Goal: Transaction & Acquisition: Purchase product/service

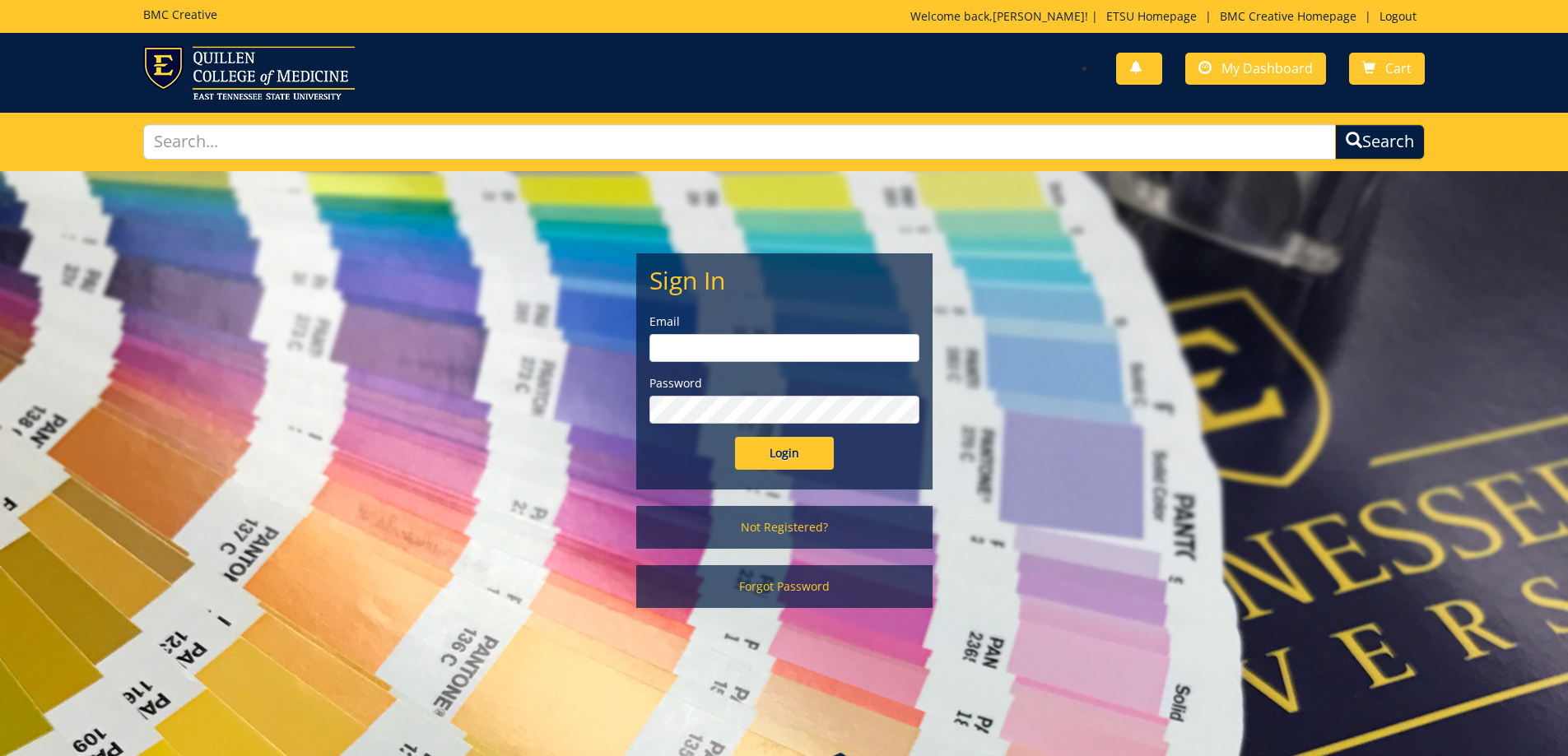
type input "owenslm@etsu.edu"
click at [779, 451] on input "Login" at bounding box center [784, 453] width 99 height 33
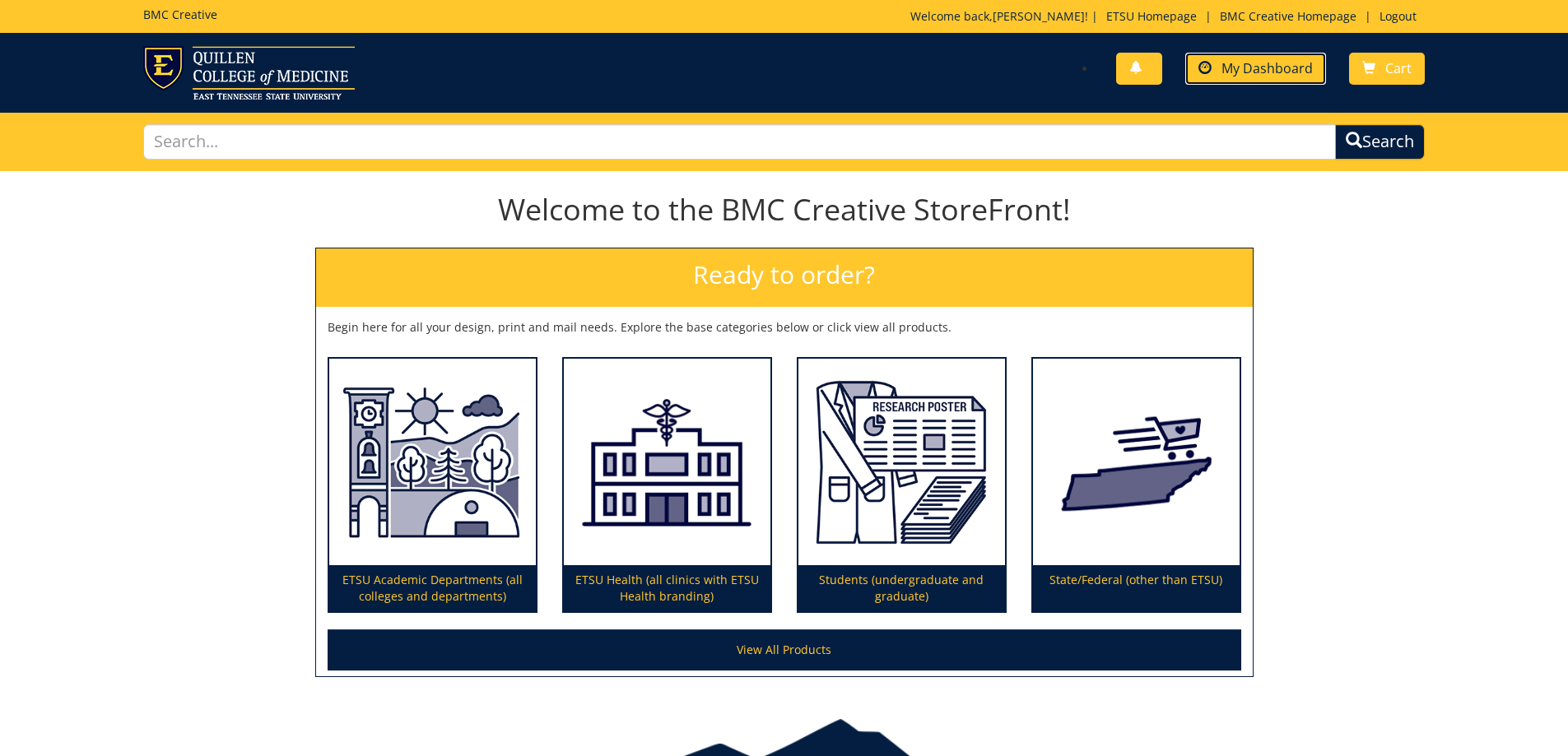
click at [1255, 63] on span "My Dashboard" at bounding box center [1267, 68] width 92 height 18
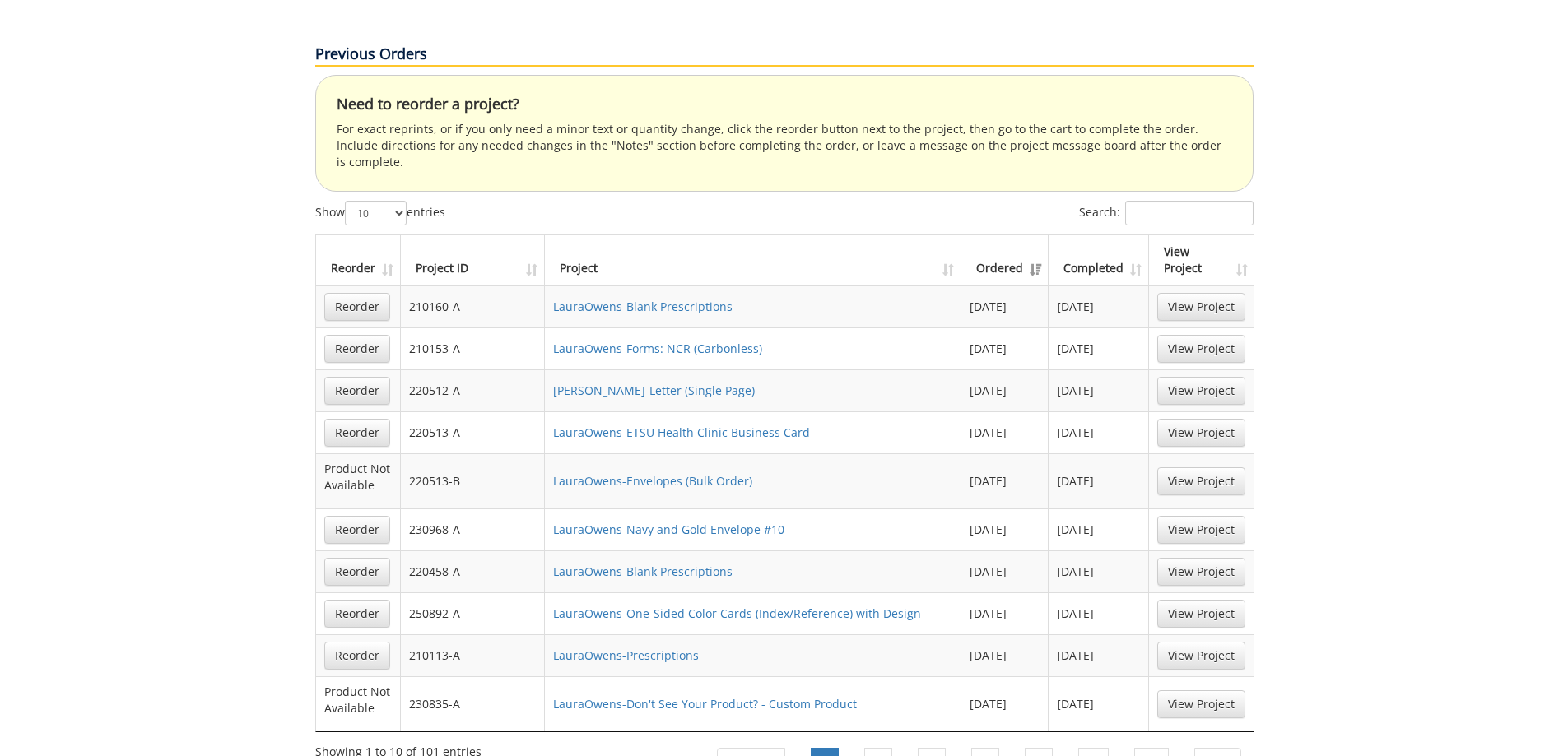
scroll to position [1069, 0]
click at [536, 231] on th "Project ID" at bounding box center [473, 256] width 145 height 50
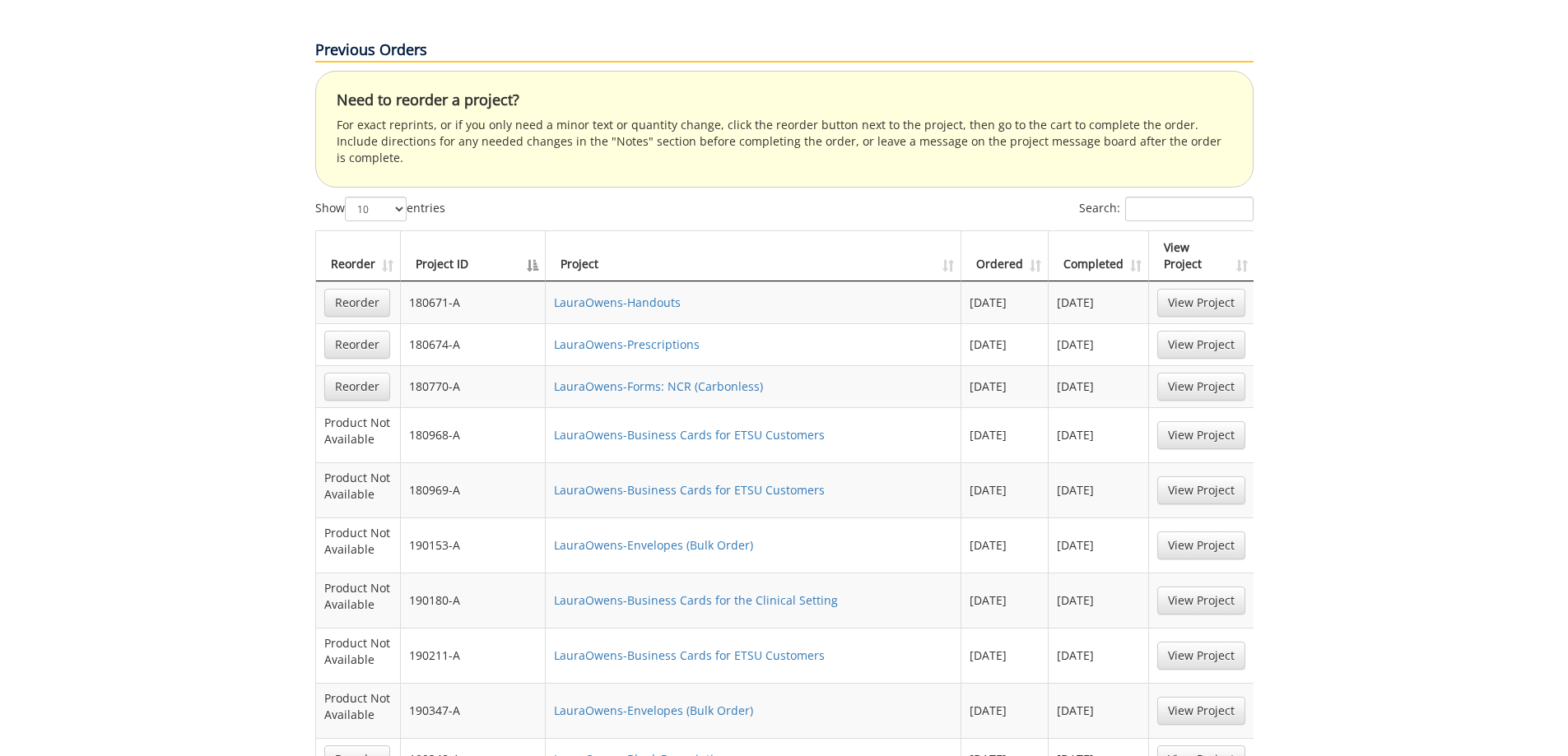
click at [535, 231] on th "Project ID" at bounding box center [473, 256] width 146 height 50
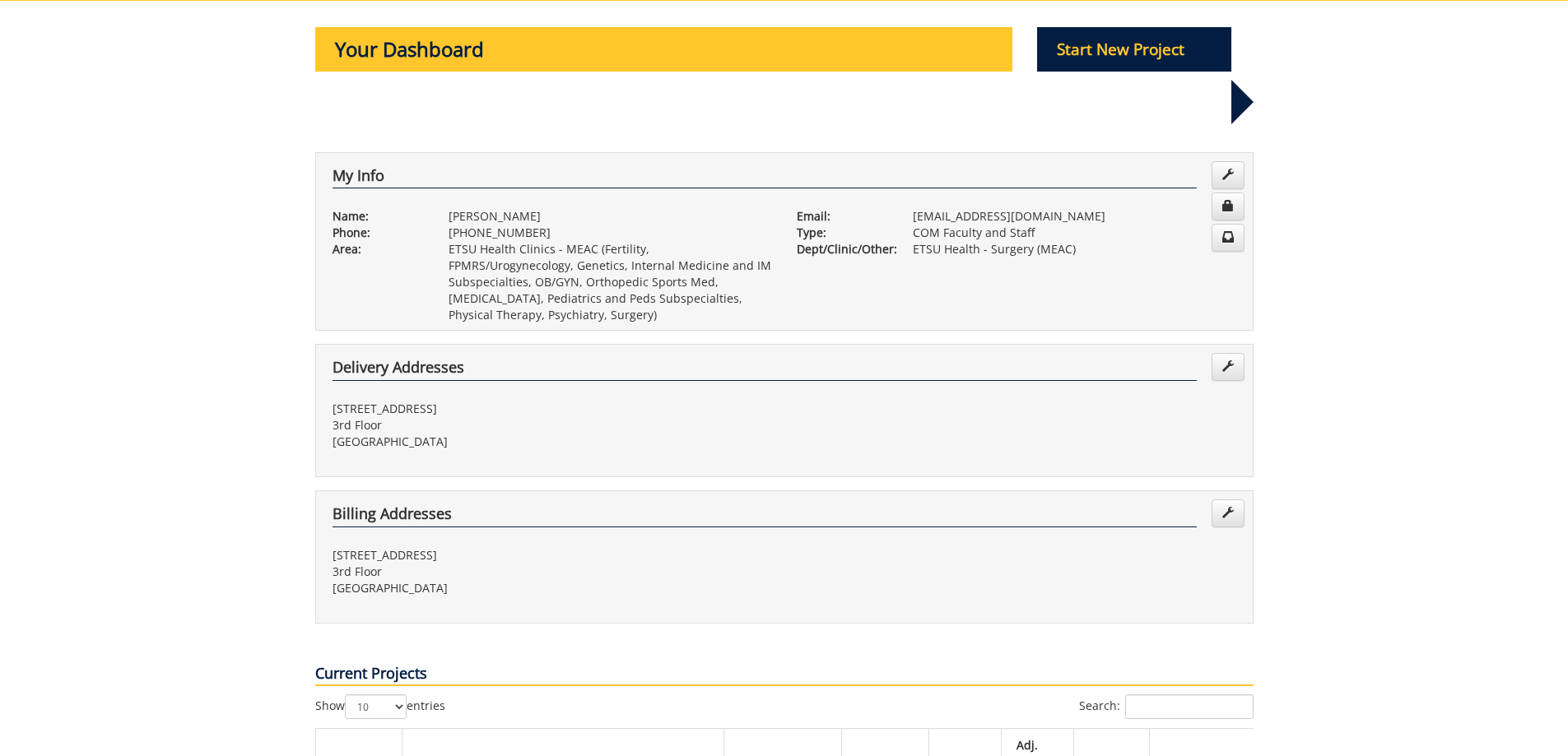
scroll to position [0, 0]
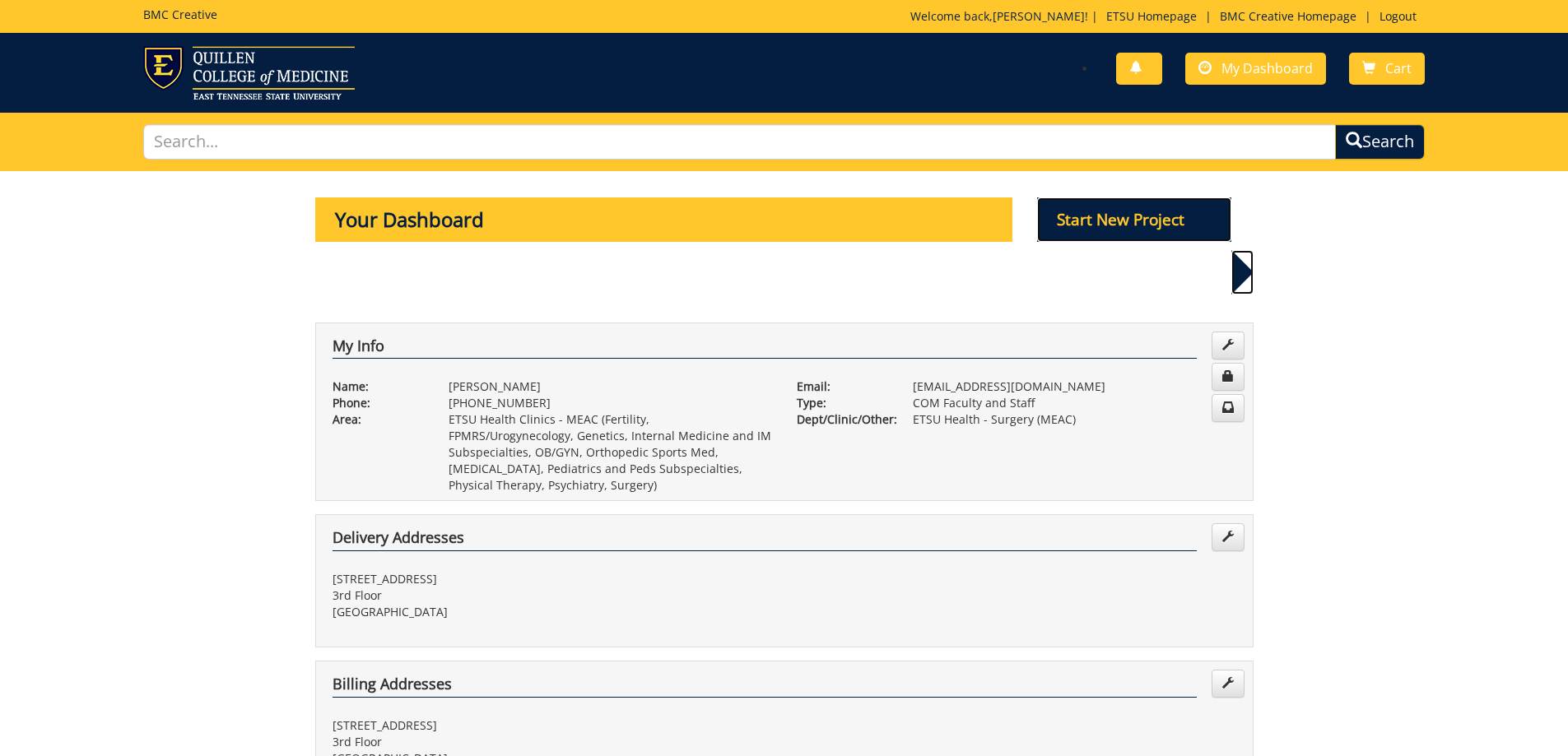
click at [1072, 208] on p "Start New Project" at bounding box center [1134, 219] width 194 height 45
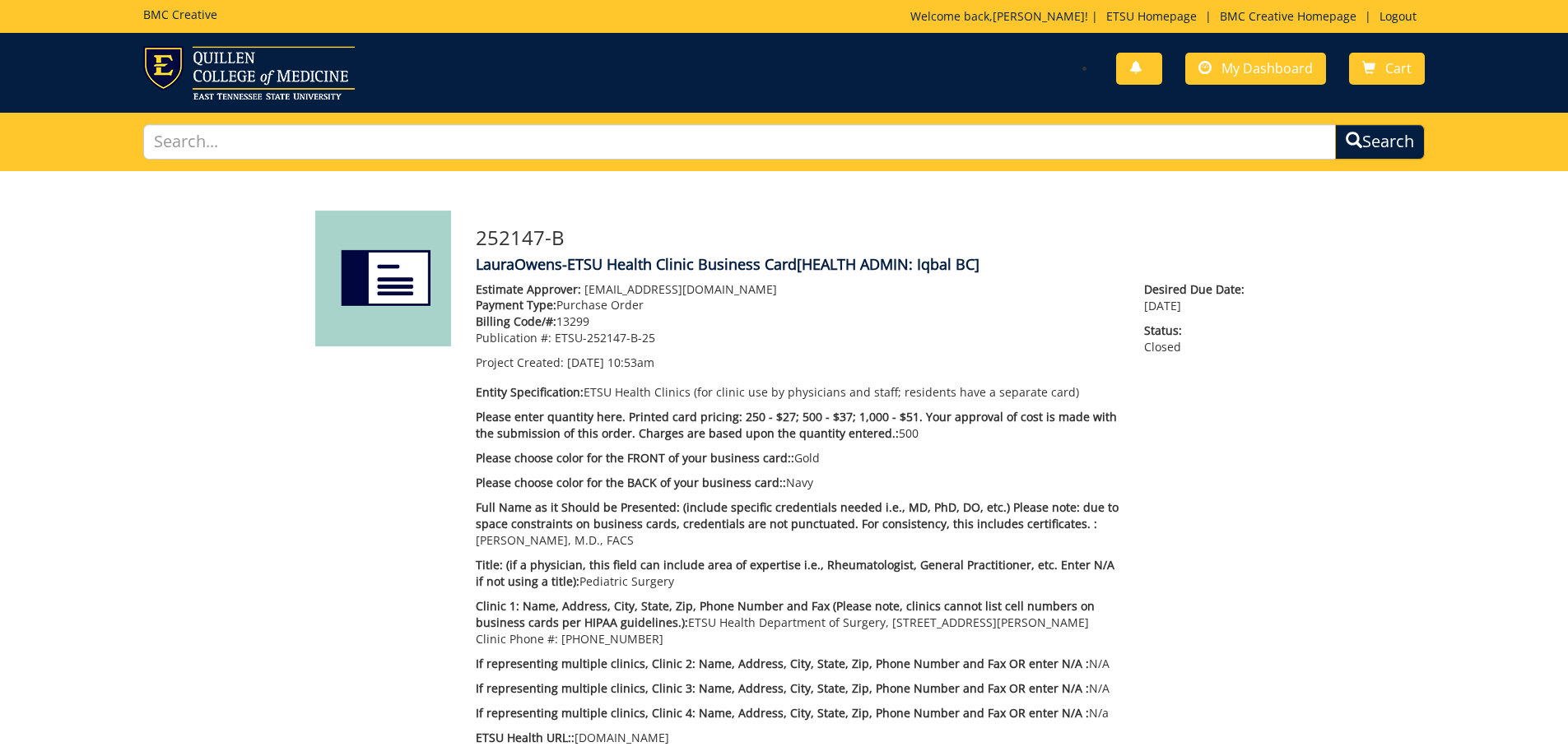
scroll to position [494, 0]
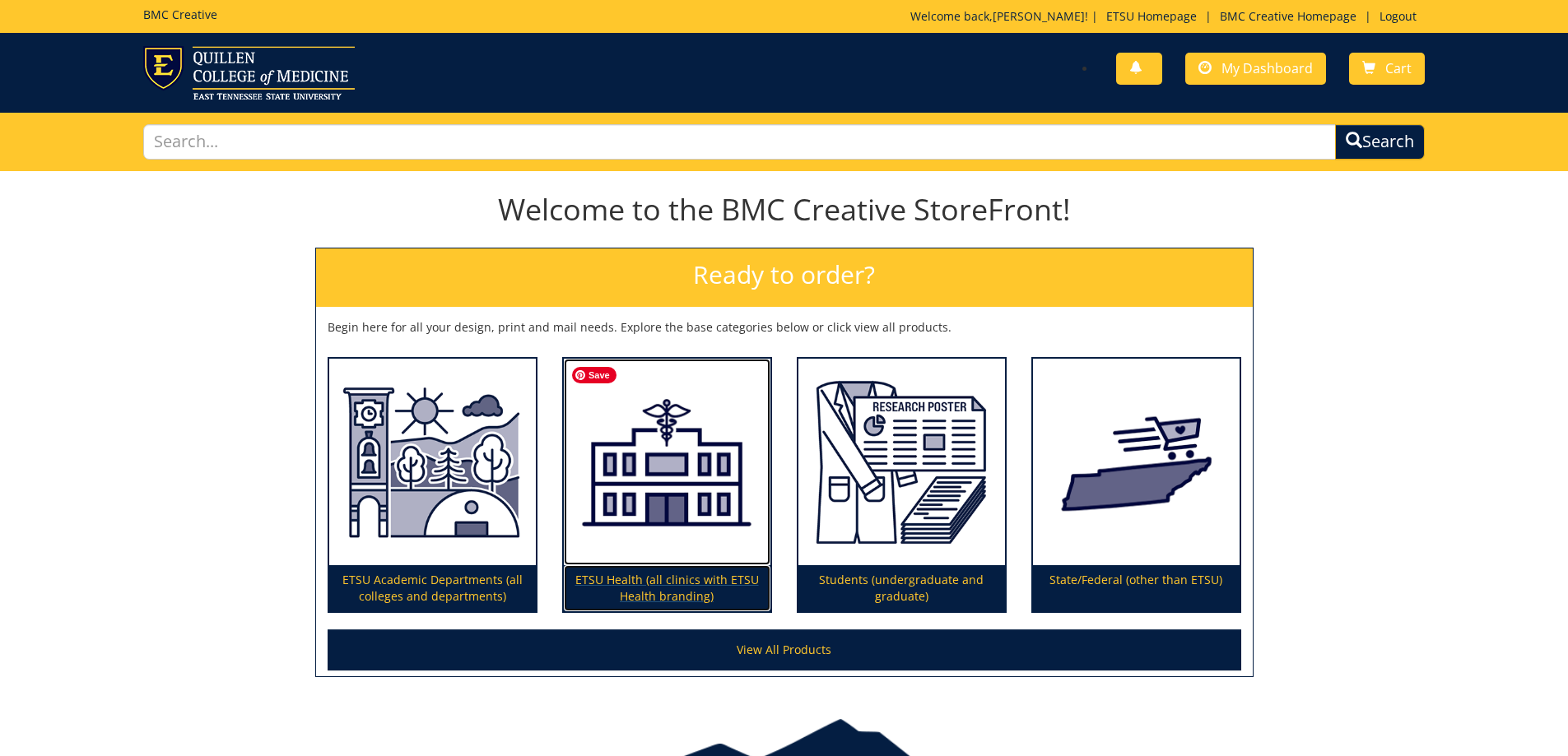
click at [685, 564] on img at bounding box center [667, 462] width 206 height 207
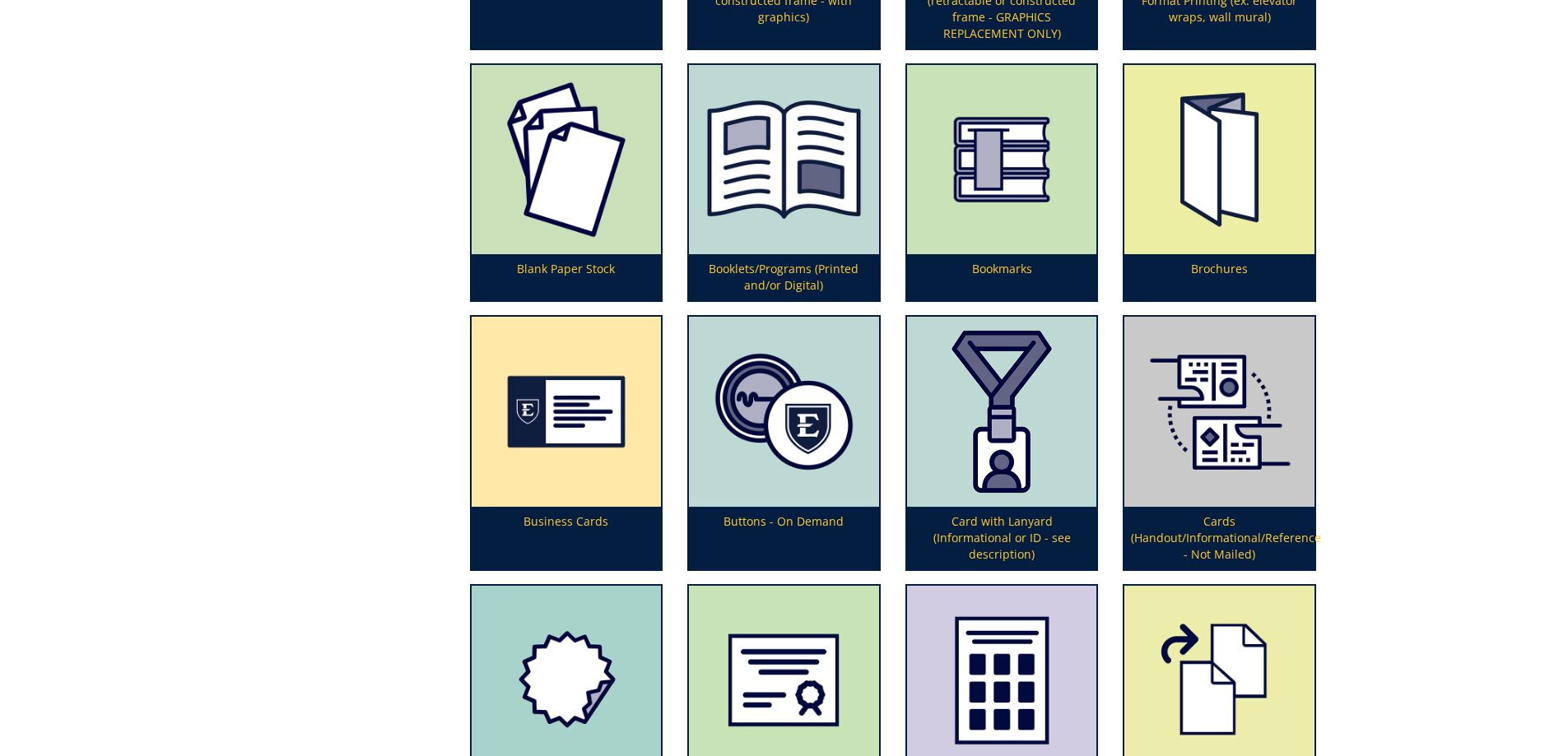
scroll to position [740, 0]
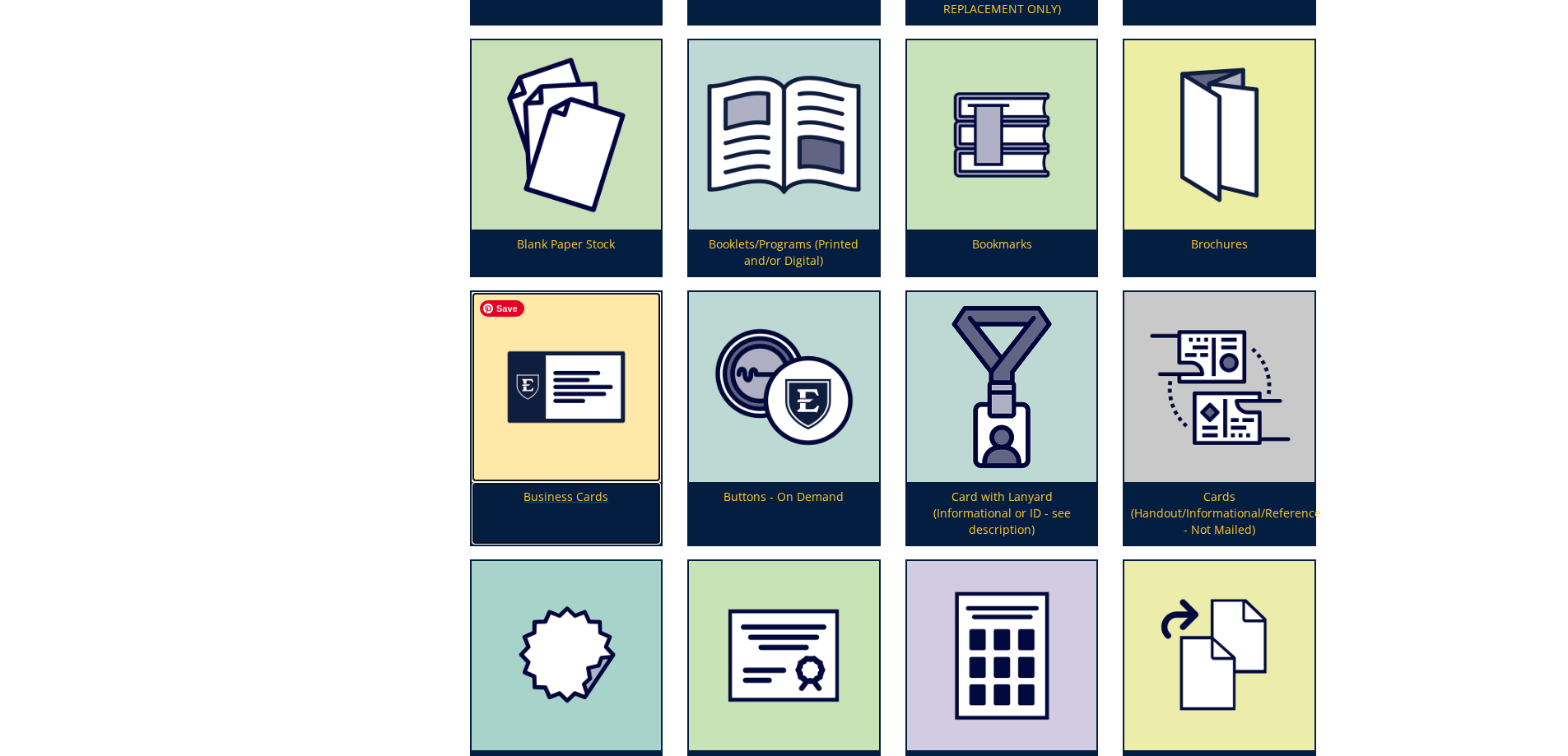
click at [560, 464] on img at bounding box center [567, 387] width 190 height 190
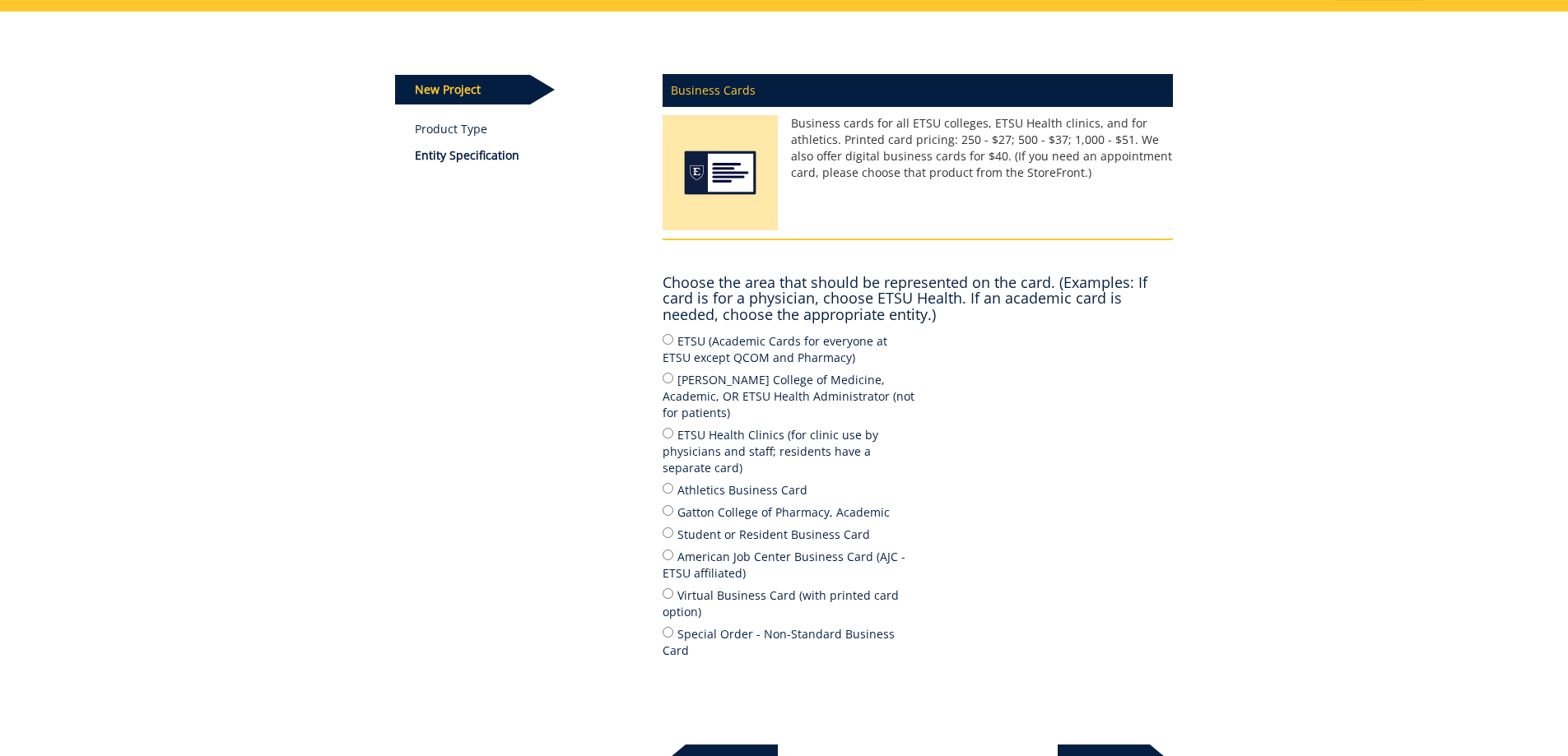
scroll to position [164, 0]
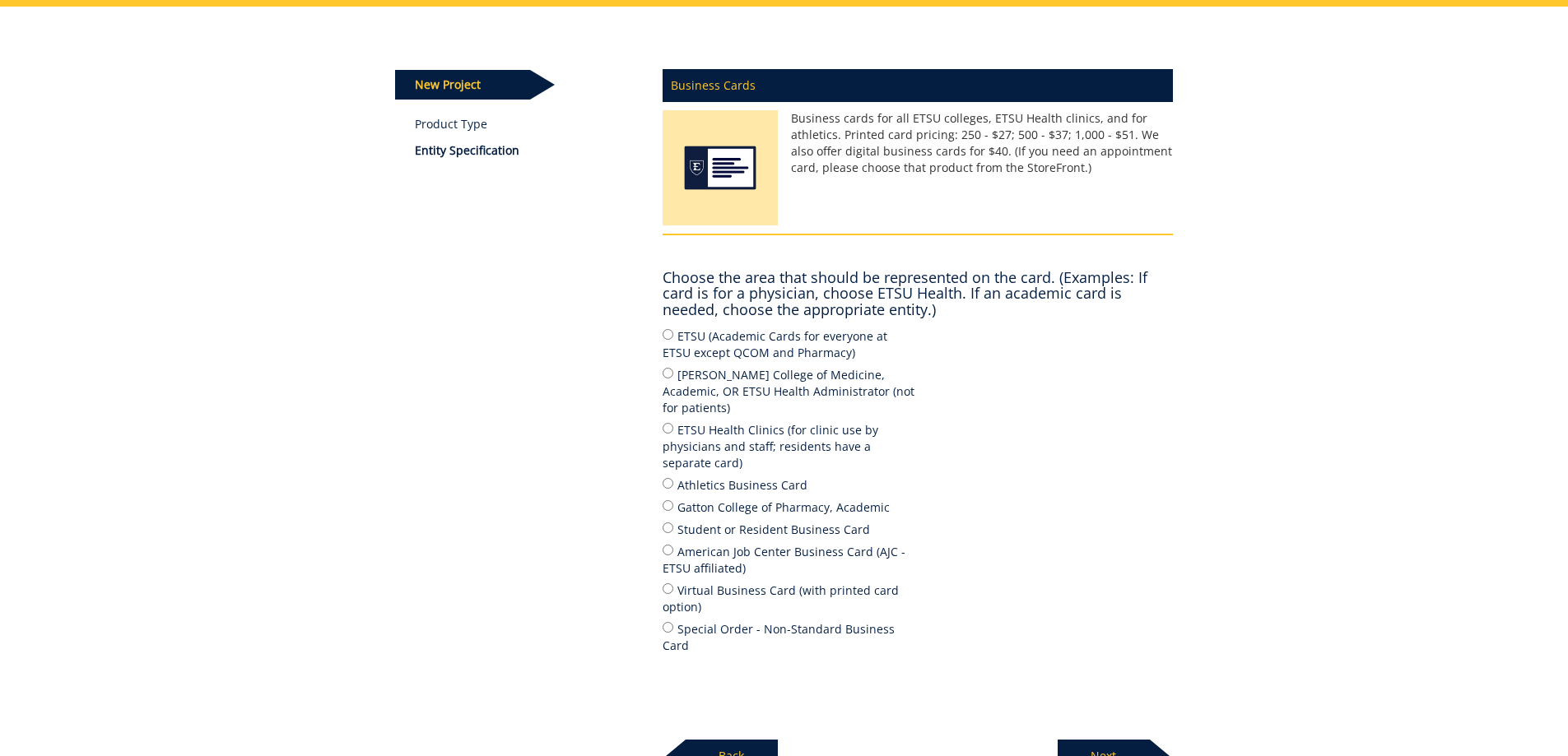
click at [673, 420] on label "ETSU Health Clinics (for clinic use by physicians and staff; residents have a s…" at bounding box center [790, 445] width 255 height 51
click at [673, 423] on input "ETSU Health Clinics (for clinic use by physicians and staff; residents have a s…" at bounding box center [667, 428] width 10 height 10
radio input "true"
click at [1140, 739] on p "Next" at bounding box center [1104, 756] width 93 height 33
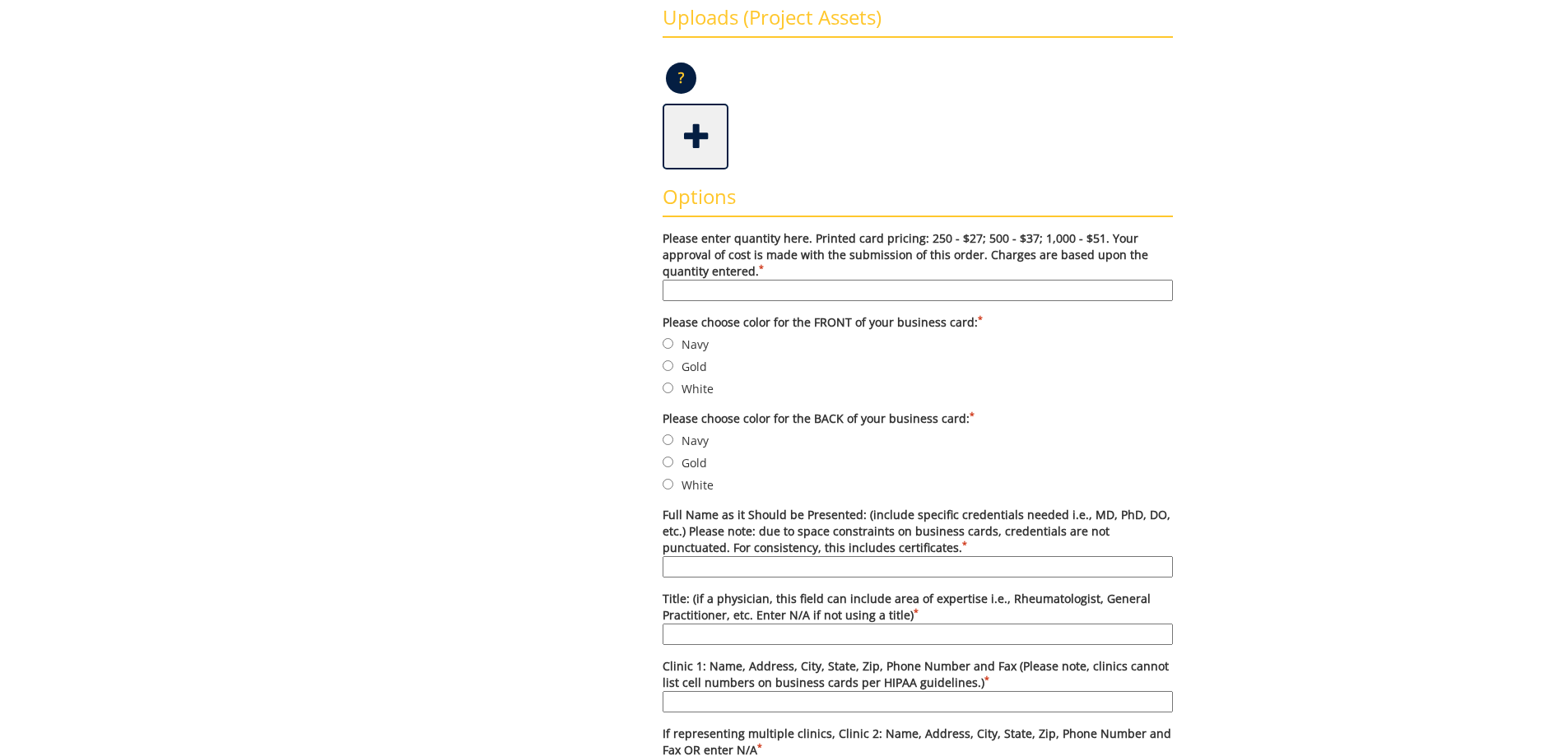
scroll to position [411, 0]
click at [703, 285] on input "Please enter quantity here. Printed card pricing: 250 - $27; 500 - $37; 1,000 -…" at bounding box center [917, 287] width 510 height 21
type input "500"
click at [672, 364] on input "Gold" at bounding box center [667, 363] width 10 height 10
radio input "true"
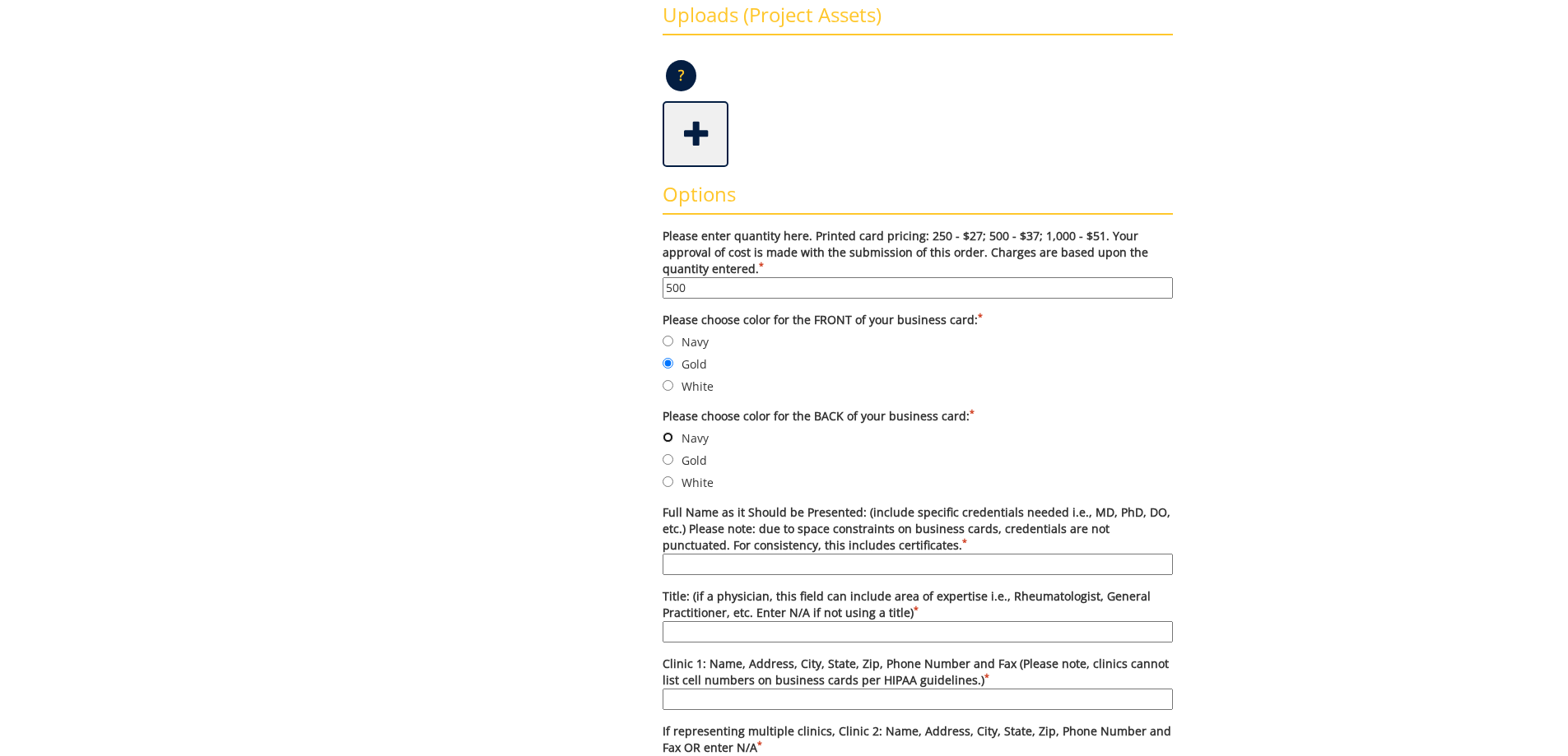
click at [670, 437] on input "Navy" at bounding box center [667, 437] width 10 height 10
radio input "true"
click at [578, 450] on div "Some kind of message here. New Project Product Type Entity Specification Order …" at bounding box center [784, 605] width 803 height 1691
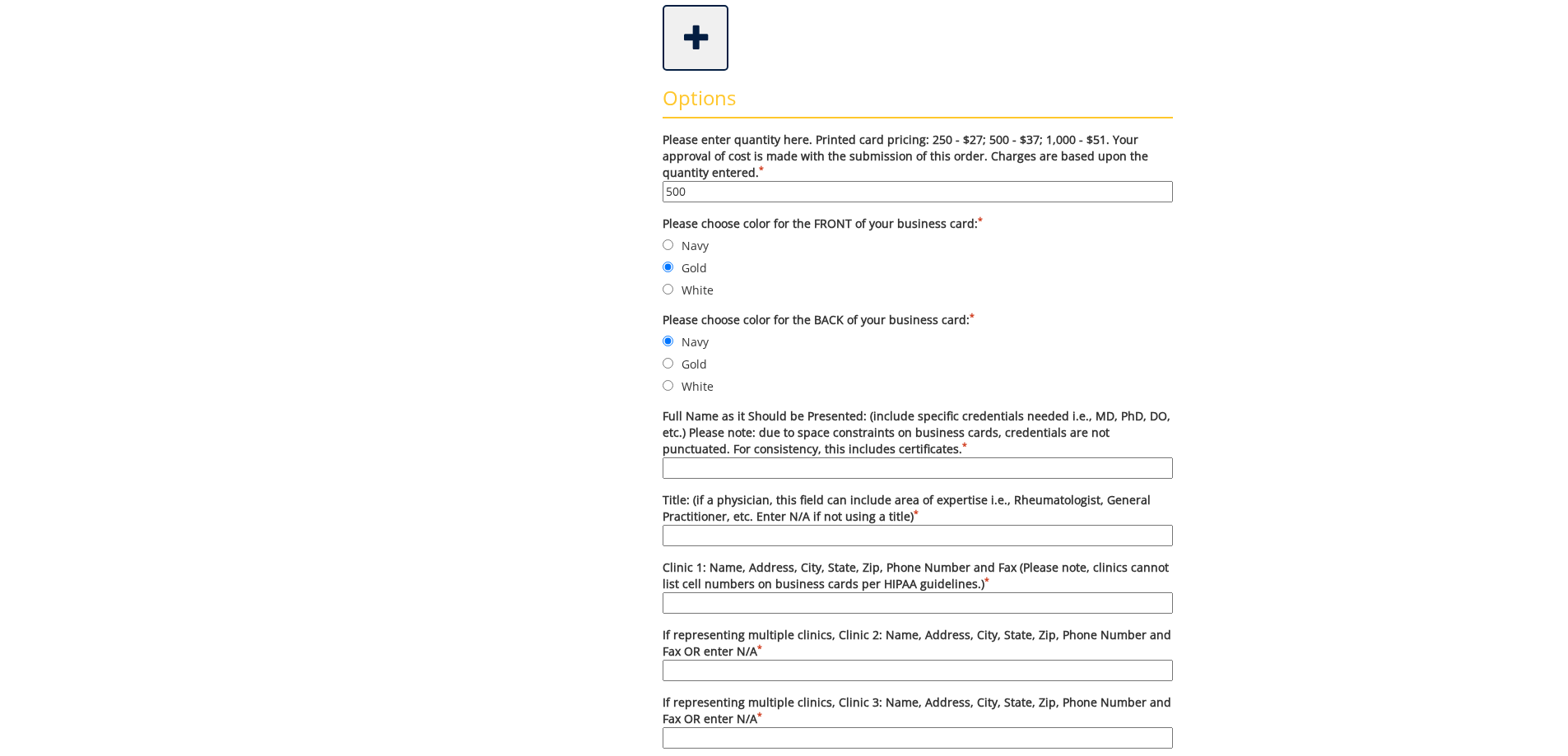
scroll to position [575, 0]
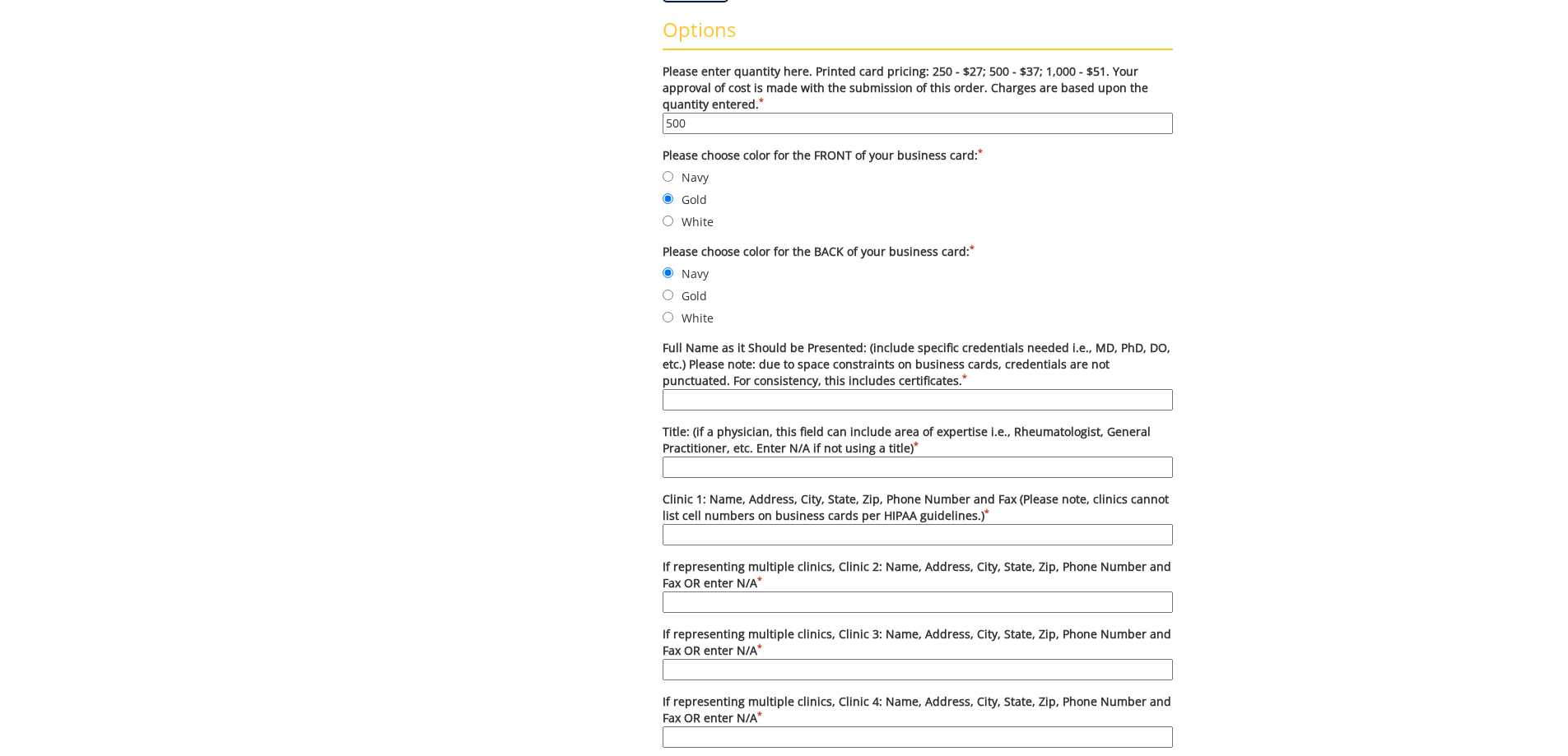
click at [691, 403] on input "Full Name as it Should be Presented: (include specific credentials needed i.e.,…" at bounding box center [917, 400] width 510 height 21
type input "Trevy Ramos, D.O."
click at [727, 473] on input "Title: (if a physician, this field can include area of expertise i.e., Rheumato…" at bounding box center [917, 467] width 510 height 21
click at [722, 471] on input "Title: (if a physician, this field can include area of expertise i.e., Rheumato…" at bounding box center [917, 467] width 510 height 21
type input "Hepatobiliary Surgeon"
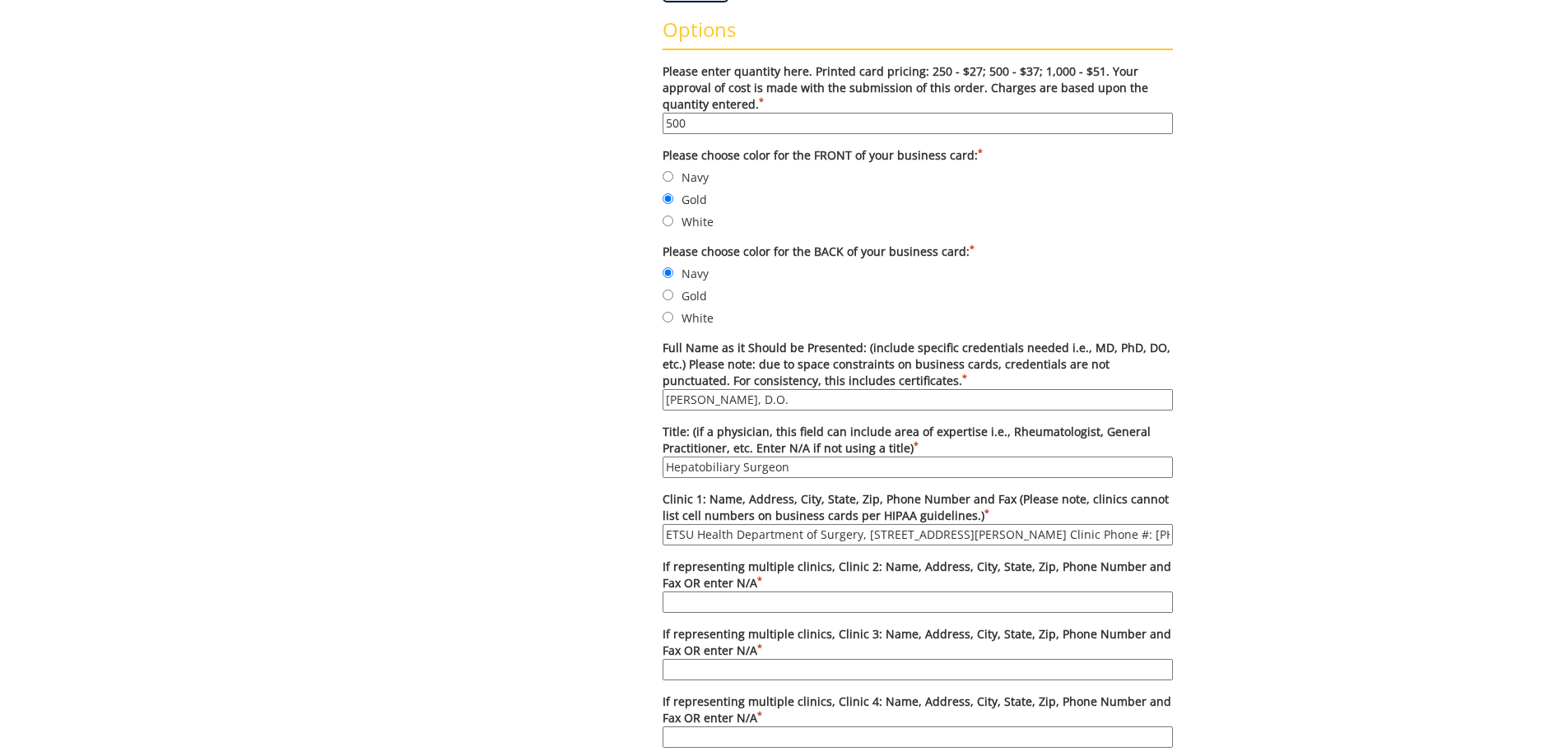
scroll to position [0, 177]
drag, startPoint x: 955, startPoint y: 533, endPoint x: 1281, endPoint y: 529, distance: 326.0
click at [1281, 529] on div "Some kind of message here. New Project Product Type Entity Specification Order …" at bounding box center [784, 440] width 1568 height 1691
click at [1139, 532] on input "ETSU Health Department of Surgery, 325 N State of Franklin Rd, 3rd Floor, Johns…" at bounding box center [917, 534] width 510 height 21
drag, startPoint x: 1136, startPoint y: 532, endPoint x: 1230, endPoint y: 532, distance: 94.0
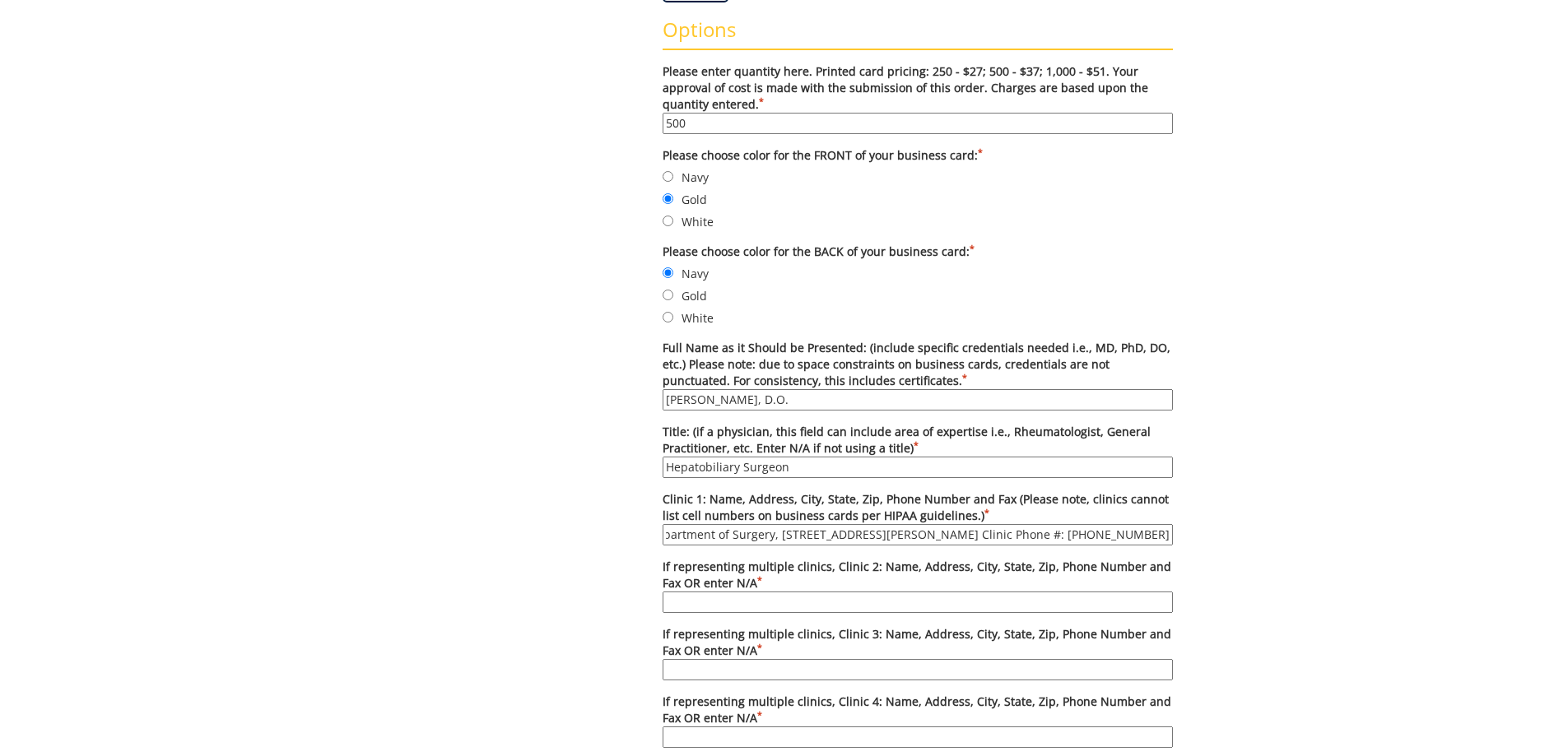
click at [1230, 532] on div "Some kind of message here. New Project Product Type Entity Specification Order …" at bounding box center [784, 440] width 963 height 1691
type input "ETSU Health Department of Surgery, [STREET_ADDRESS][PERSON_NAME] Clinic Phone #…"
click at [900, 593] on input "If representing multiple clinics, Clinic 2: Name, Address, City, State, Zip, Ph…" at bounding box center [917, 601] width 510 height 21
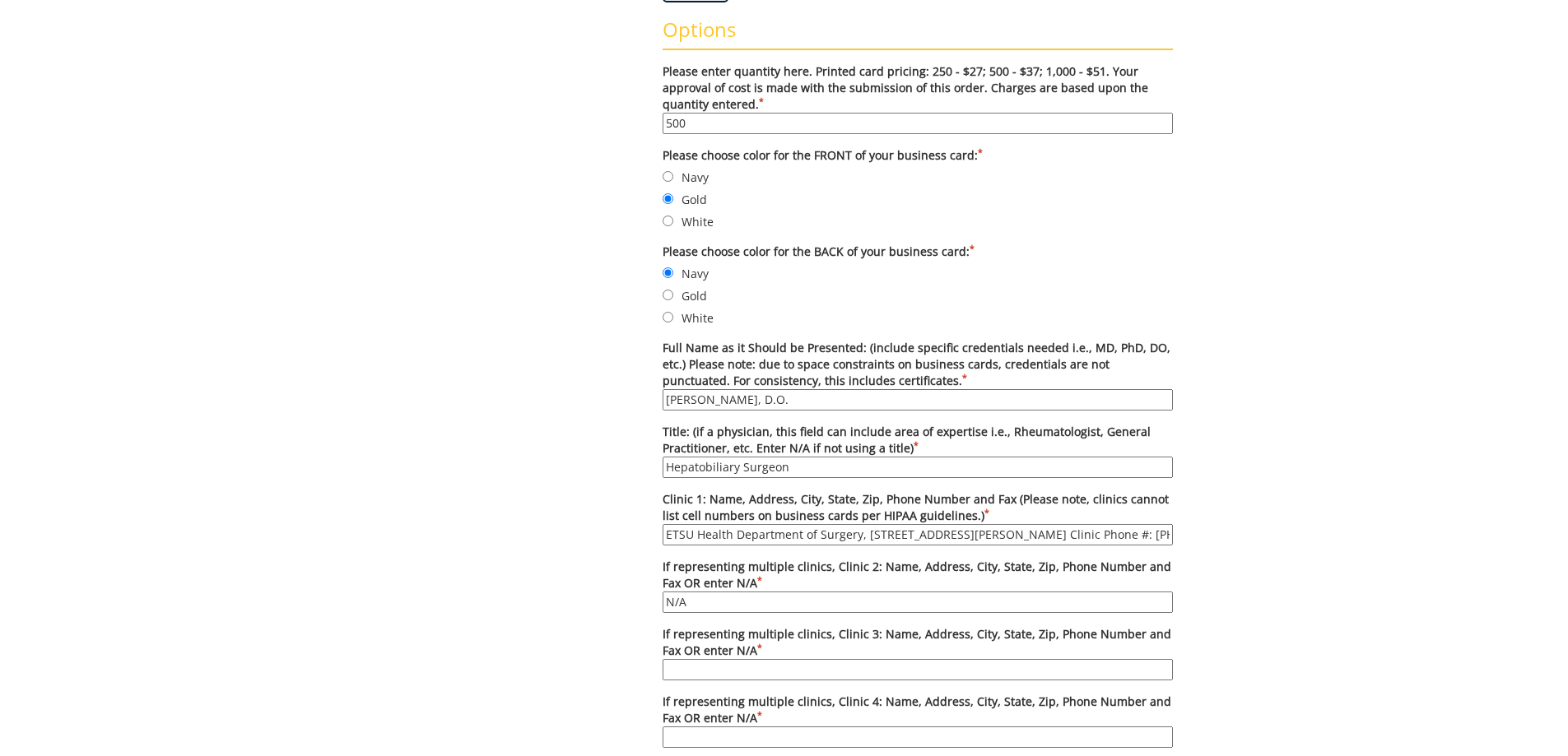
type input "N/A"
type input "N/a"
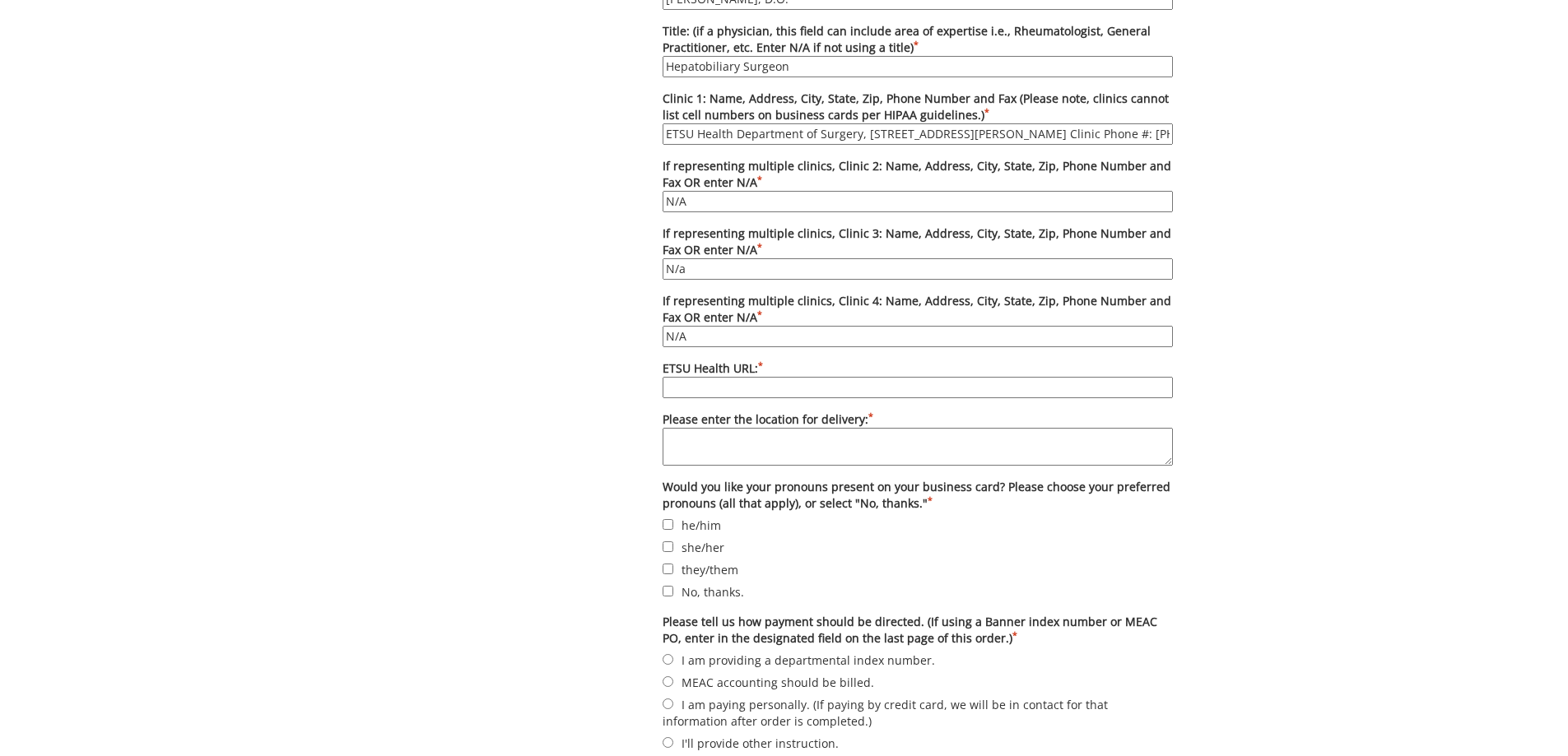
scroll to position [1265, 0]
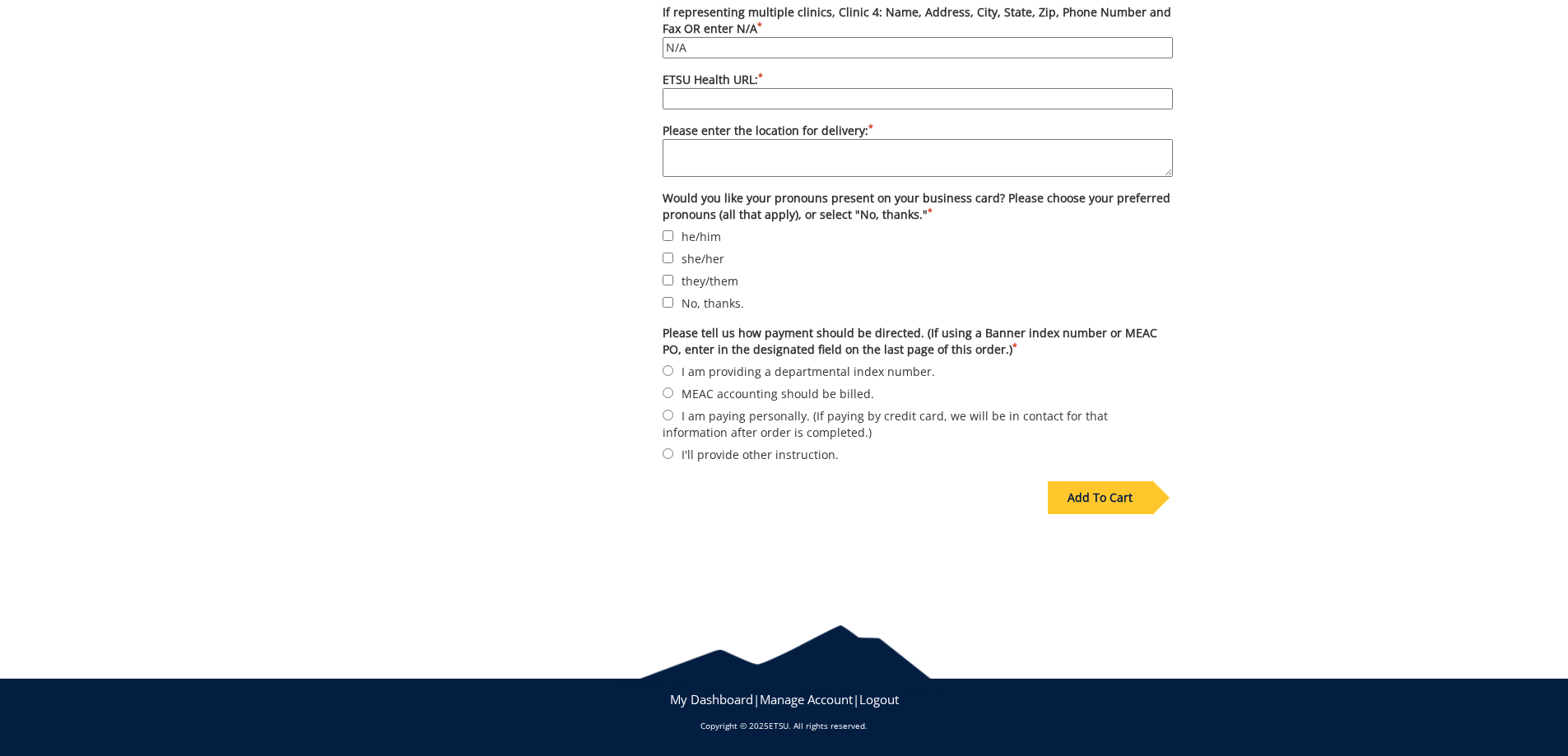
type input "N/A"
click at [798, 107] on input "ETSU Health URL: *" at bounding box center [917, 99] width 510 height 21
type input "ETSUHealth.org"
click at [785, 163] on textarea "Please enter the location for delivery: *" at bounding box center [917, 157] width 510 height 38
type textarea "[STREET_ADDRESS][PERSON_NAME] Attn: [PERSON_NAME]"
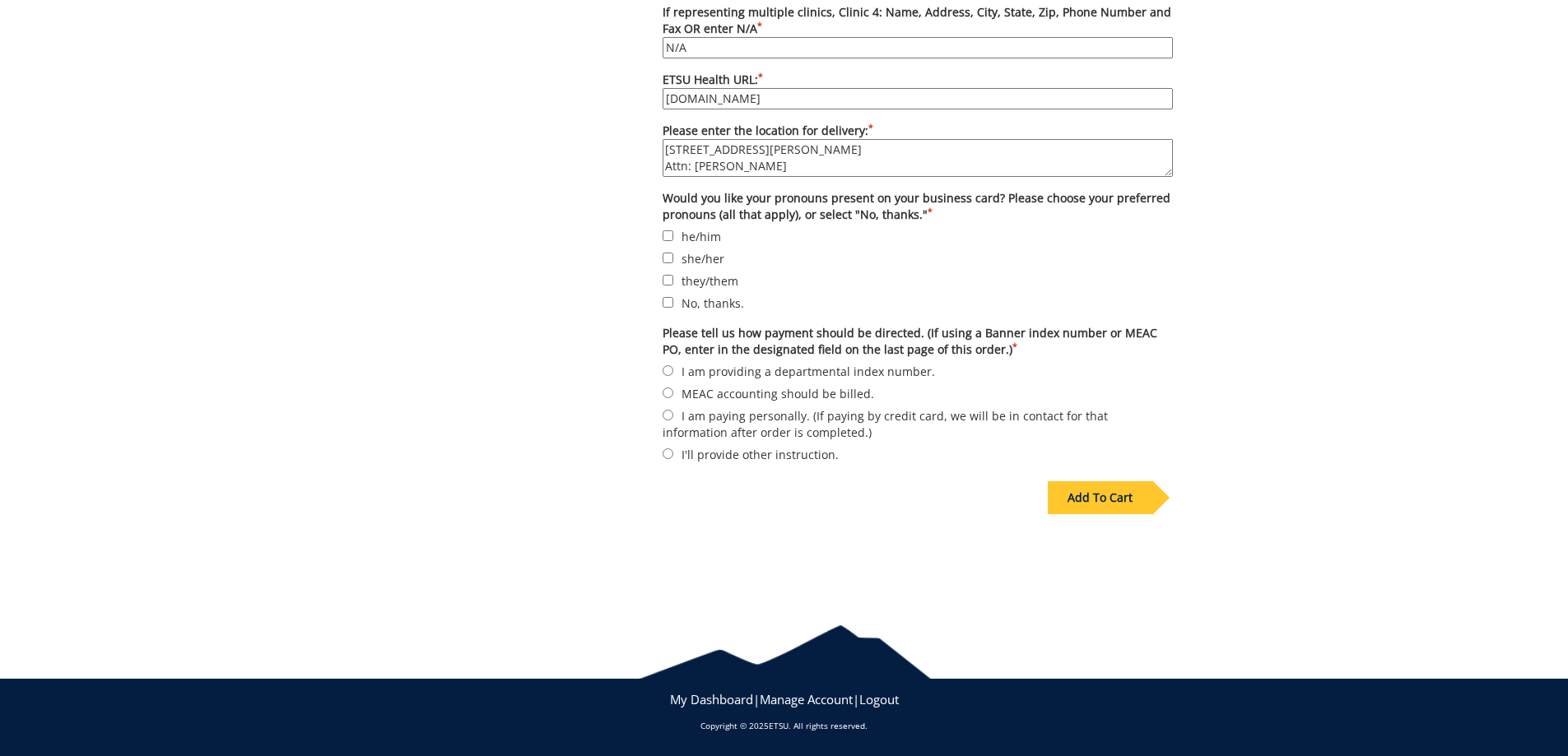
click at [720, 298] on label "No, thanks." at bounding box center [917, 302] width 510 height 18
click at [673, 298] on input "No, thanks." at bounding box center [667, 302] width 10 height 10
checkbox input "true"
click at [701, 394] on label "MEAC accounting should be billed." at bounding box center [917, 393] width 510 height 18
click at [673, 394] on input "MEAC accounting should be billed." at bounding box center [667, 393] width 10 height 10
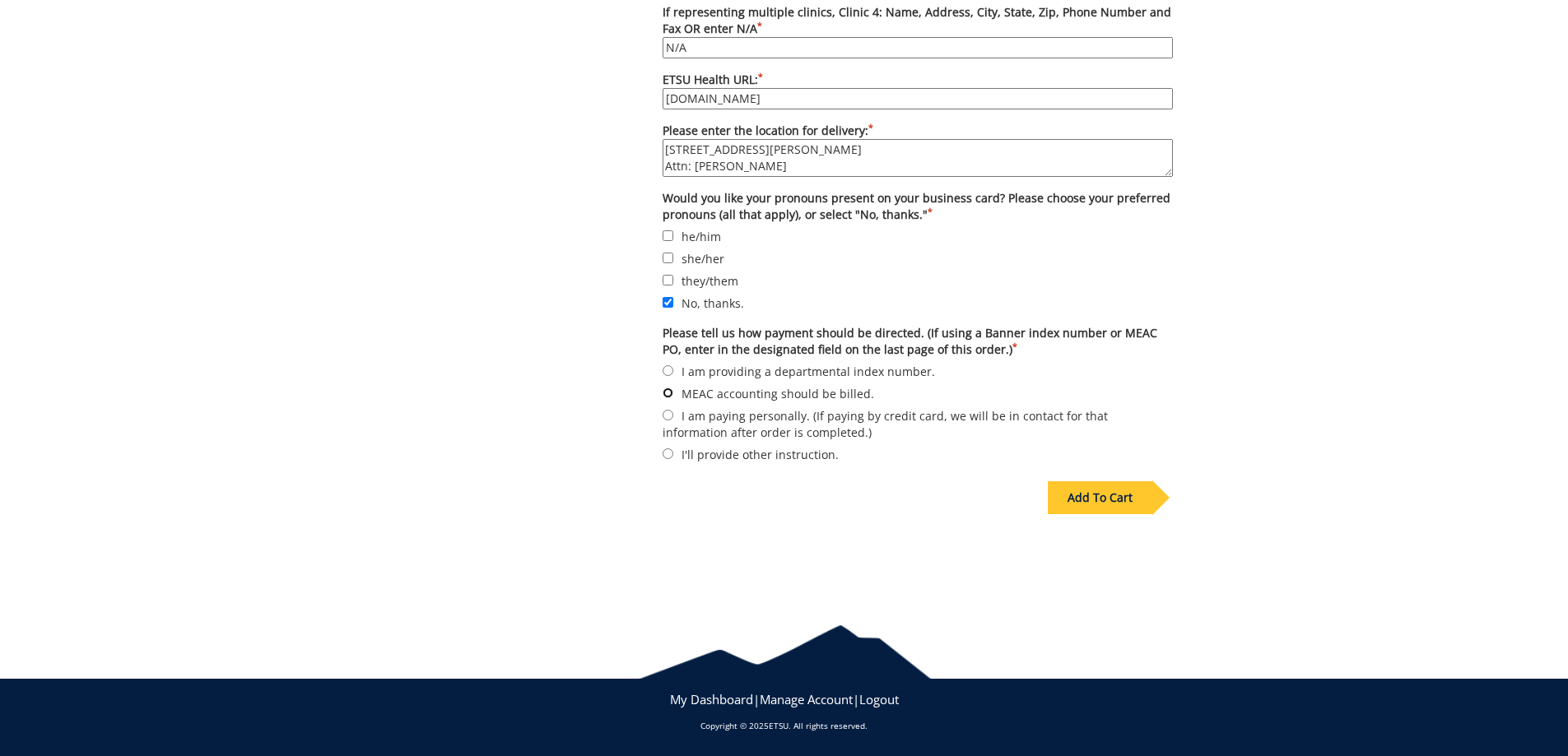
radio input "true"
click at [1094, 492] on div "Add To Cart" at bounding box center [1100, 498] width 105 height 33
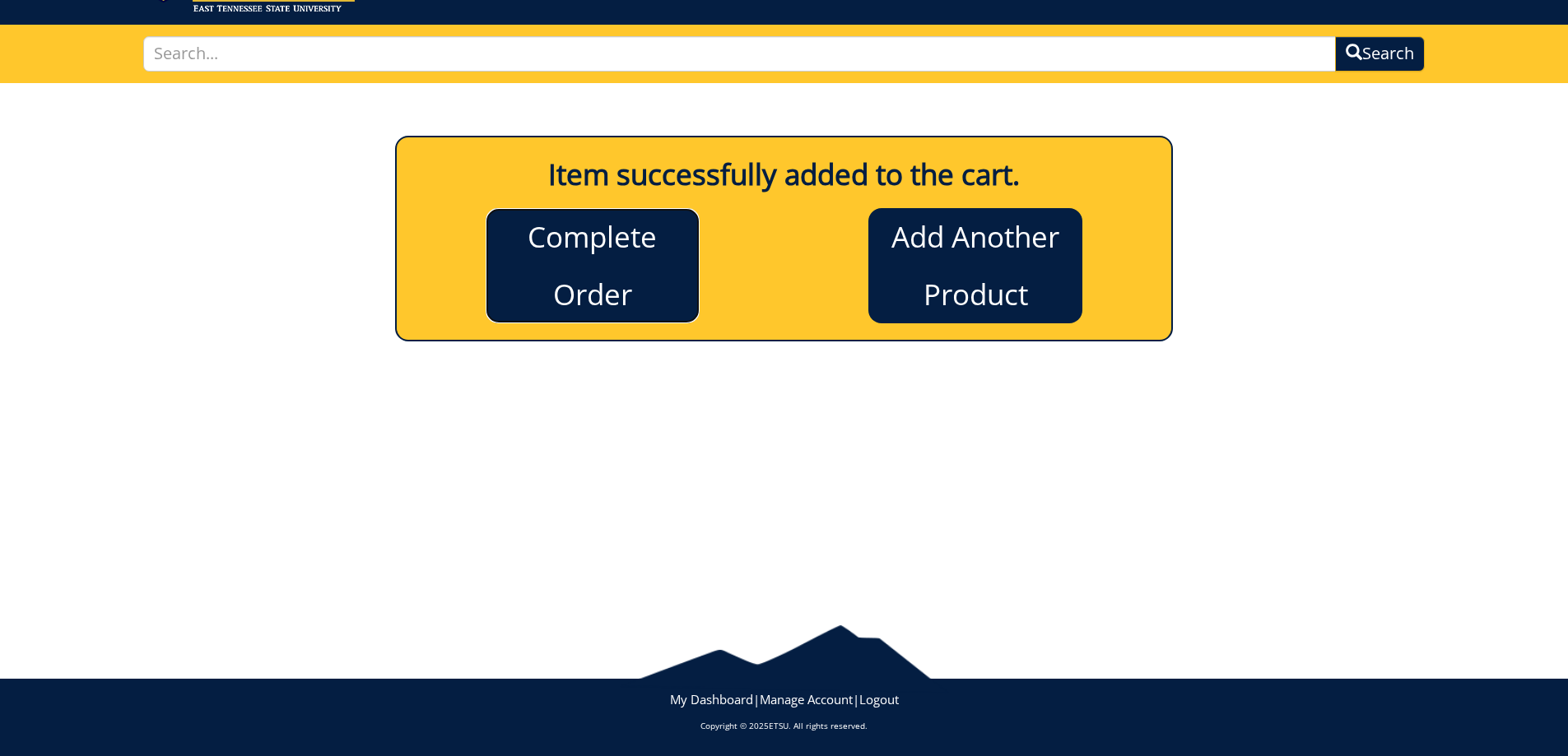
click at [612, 260] on link "Complete Order" at bounding box center [592, 265] width 214 height 115
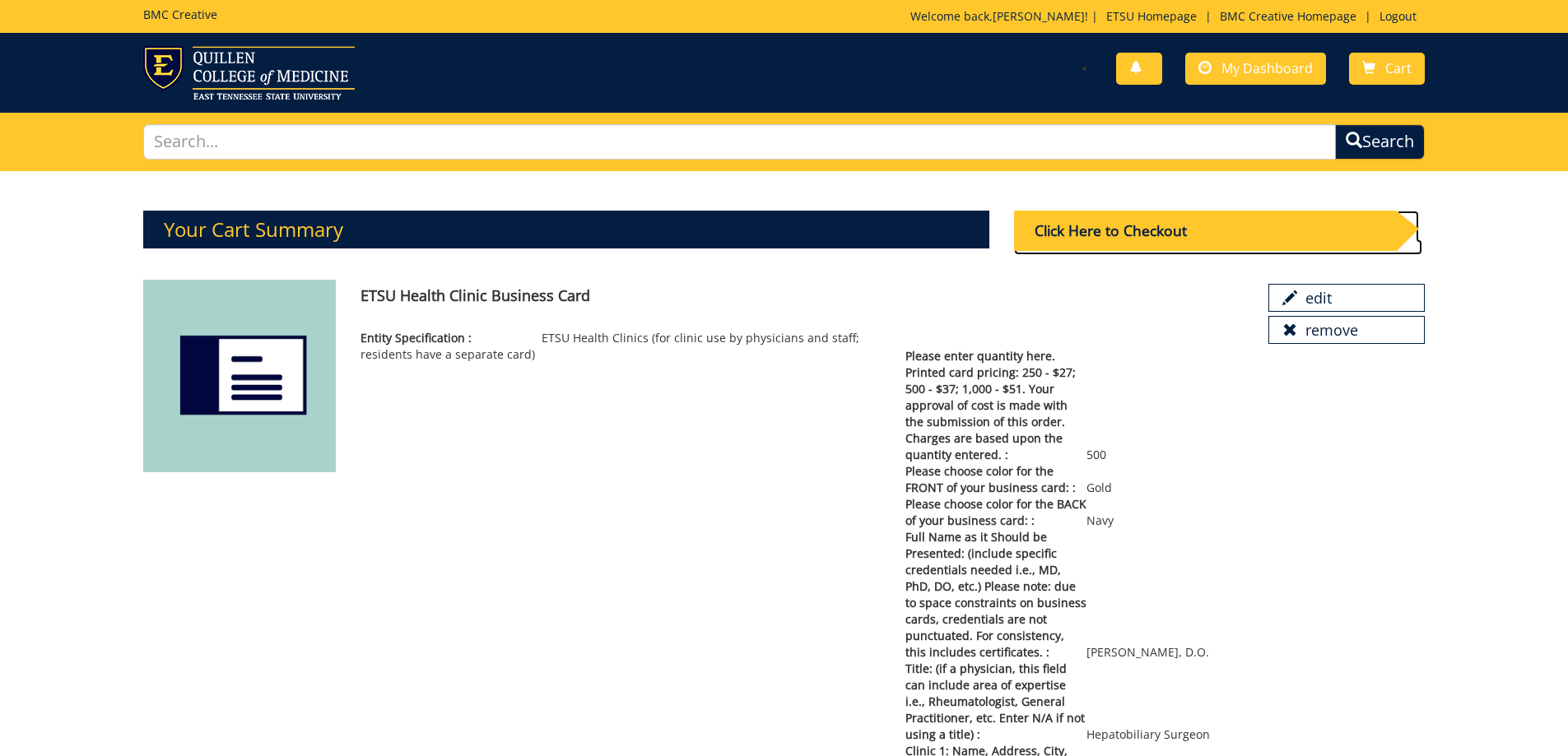
click at [1173, 223] on div "Click Here to Checkout" at bounding box center [1205, 230] width 382 height 40
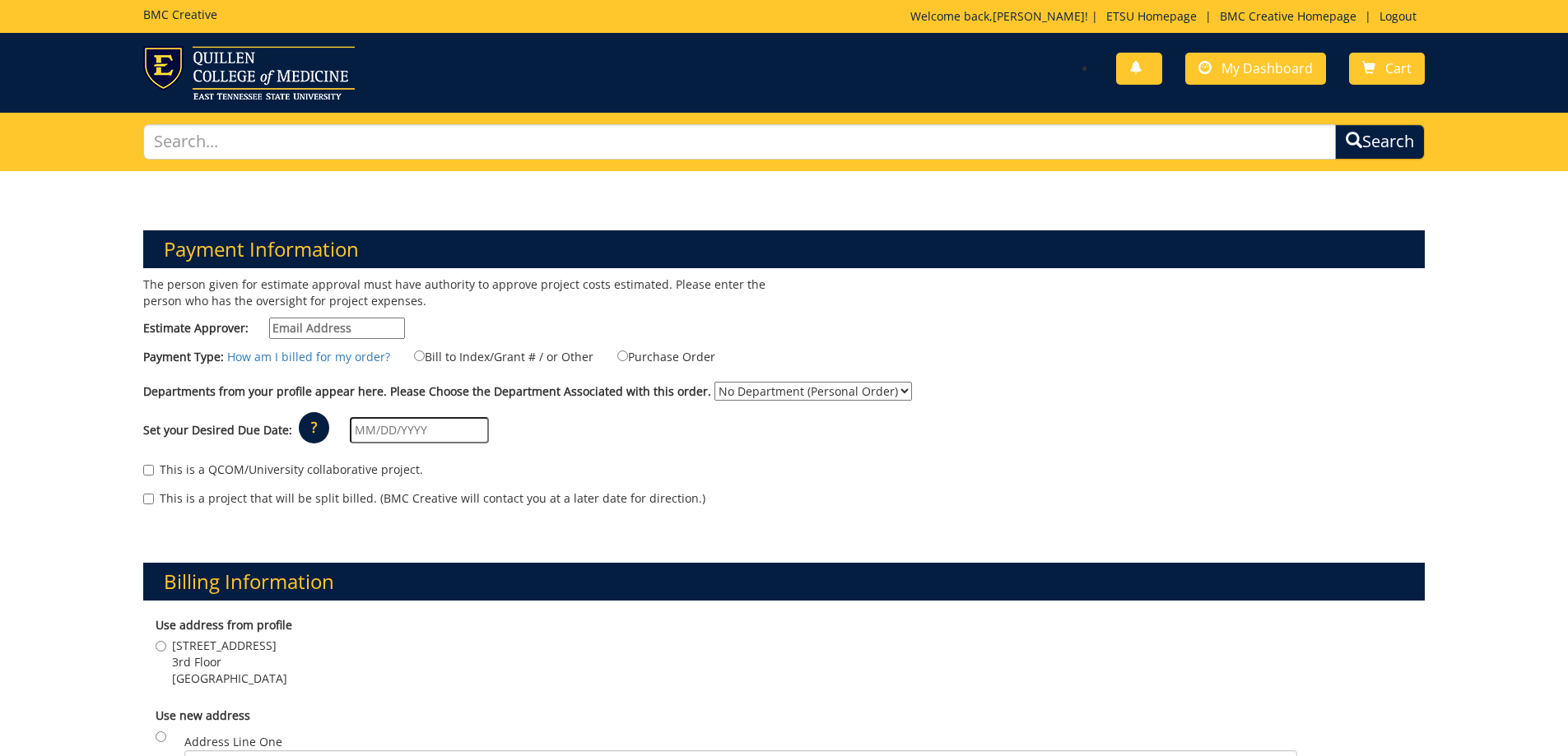
click at [361, 328] on input "Estimate Approver:" at bounding box center [336, 328] width 135 height 21
type input "[EMAIL_ADDRESS][DOMAIN_NAME]"
click at [618, 352] on input "Purchase Order" at bounding box center [623, 355] width 10 height 10
radio input "true"
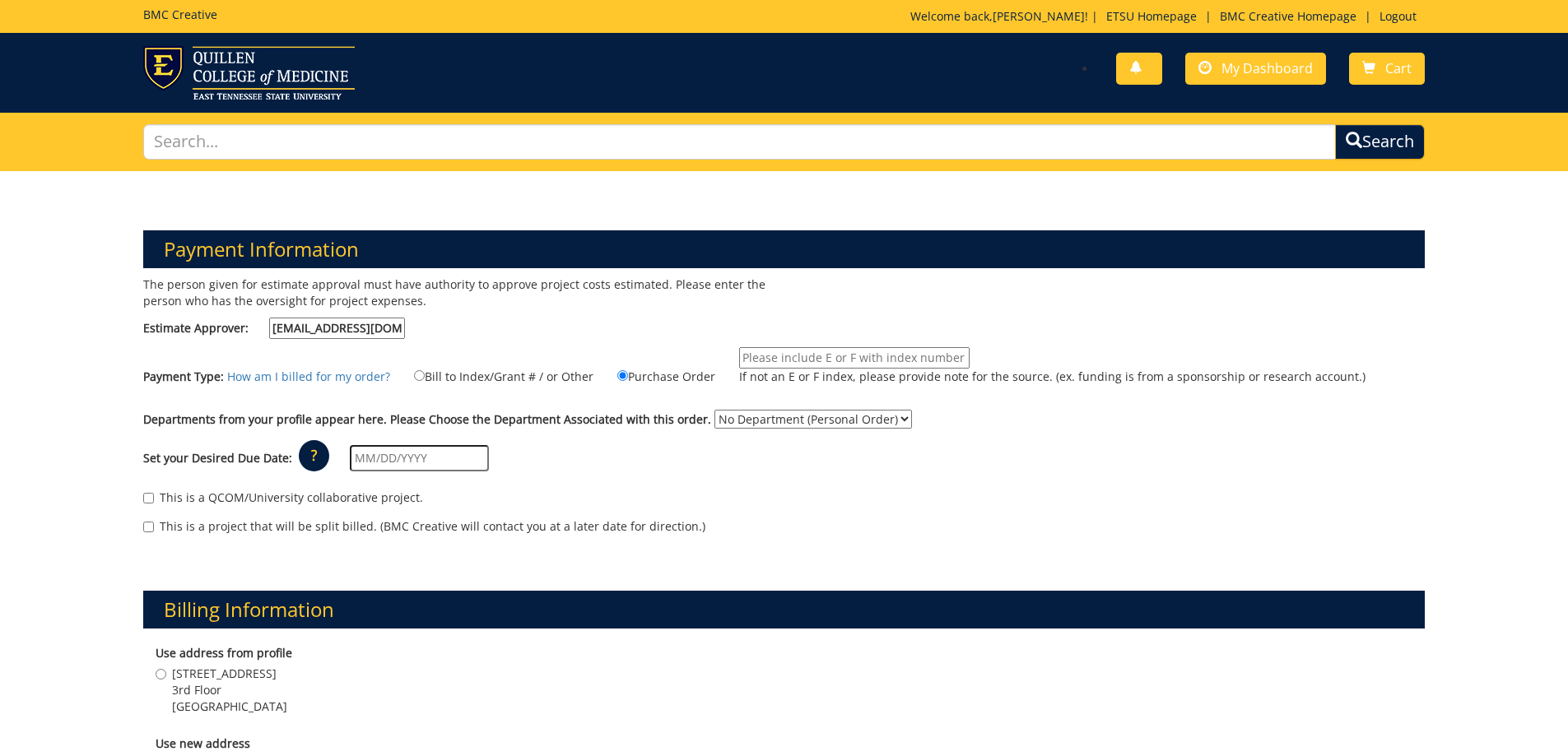
click at [766, 359] on input "If not an E or F index, please provide note for the source. (ex. funding is fro…" at bounding box center [854, 358] width 231 height 21
type input "13428"
click at [758, 430] on div "Departments from your profile appear here. Please Choose the Department Associa…" at bounding box center [784, 423] width 1307 height 26
click at [758, 425] on div "Departments from your profile appear here. Please Choose the Department Associa…" at bounding box center [784, 423] width 1307 height 26
click at [759, 416] on select "No Department (Personal Order) ETSU Health - Surgery (MEAC)" at bounding box center [813, 419] width 197 height 19
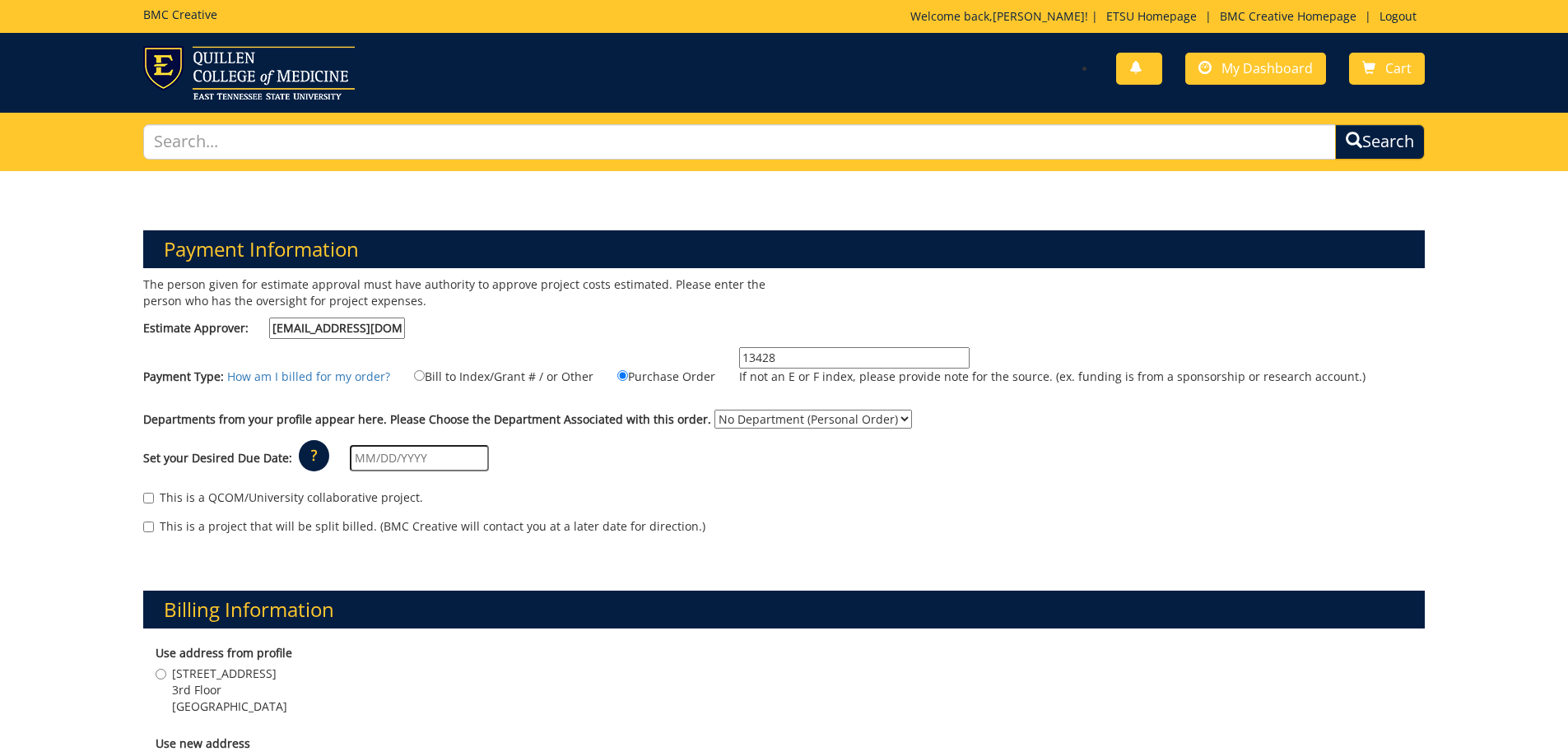
select select "244"
click at [715, 409] on select "No Department (Personal Order) ETSU Health - Surgery (MEAC)" at bounding box center [813, 419] width 197 height 19
click at [446, 441] on div "Set your Desired Due Date: ? × How long will my project take to finish? : Pleas…" at bounding box center [784, 458] width 1307 height 45
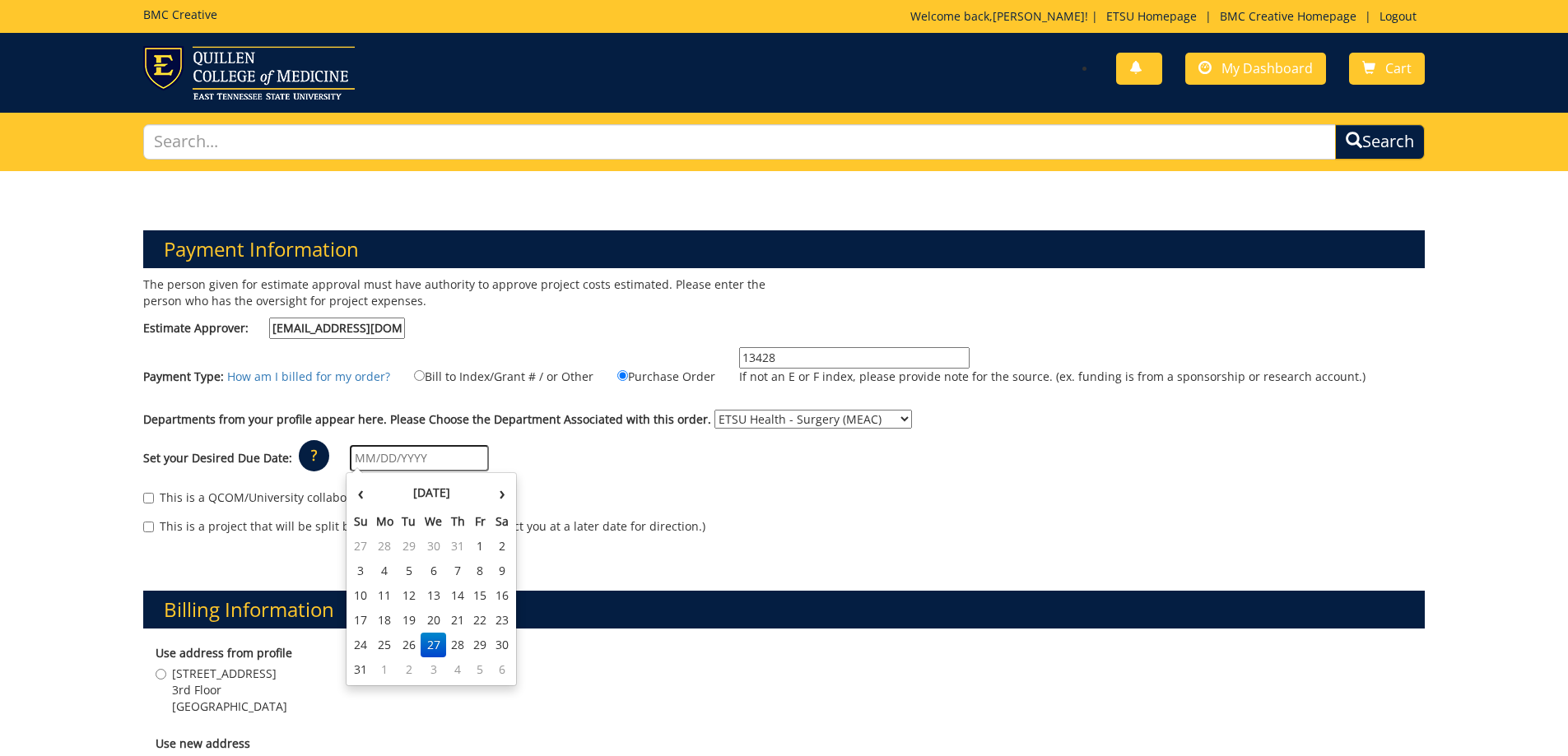
click at [439, 453] on input "text" at bounding box center [418, 458] width 139 height 26
click at [380, 670] on td "1" at bounding box center [385, 670] width 26 height 24
click at [452, 446] on input "09/01/2025" at bounding box center [418, 458] width 139 height 26
click at [476, 567] on td "12" at bounding box center [480, 571] width 22 height 24
type input "[DATE]"
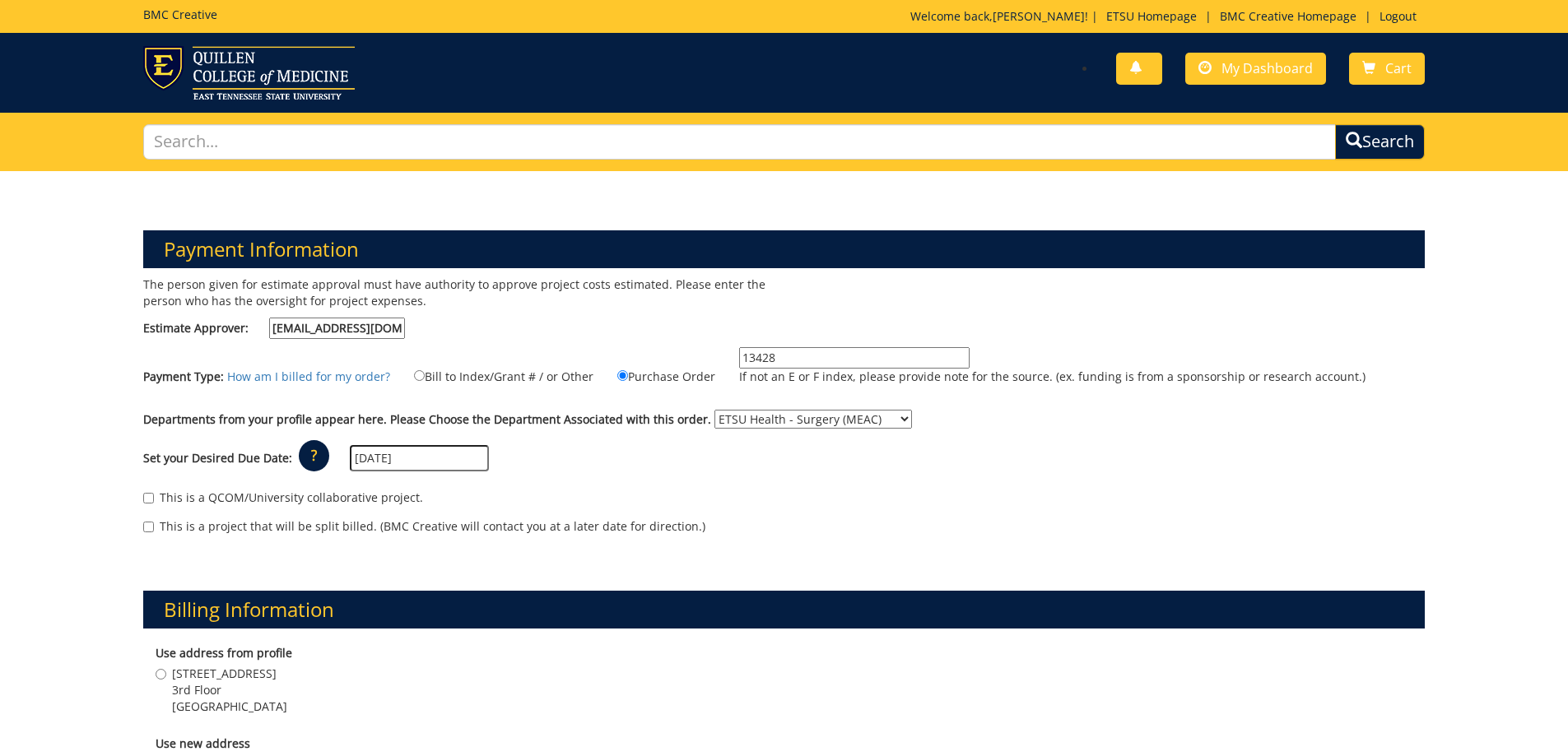
click at [584, 460] on div "Set your Desired Due Date: ? × How long will my project take to finish? : Pleas…" at bounding box center [784, 458] width 1307 height 45
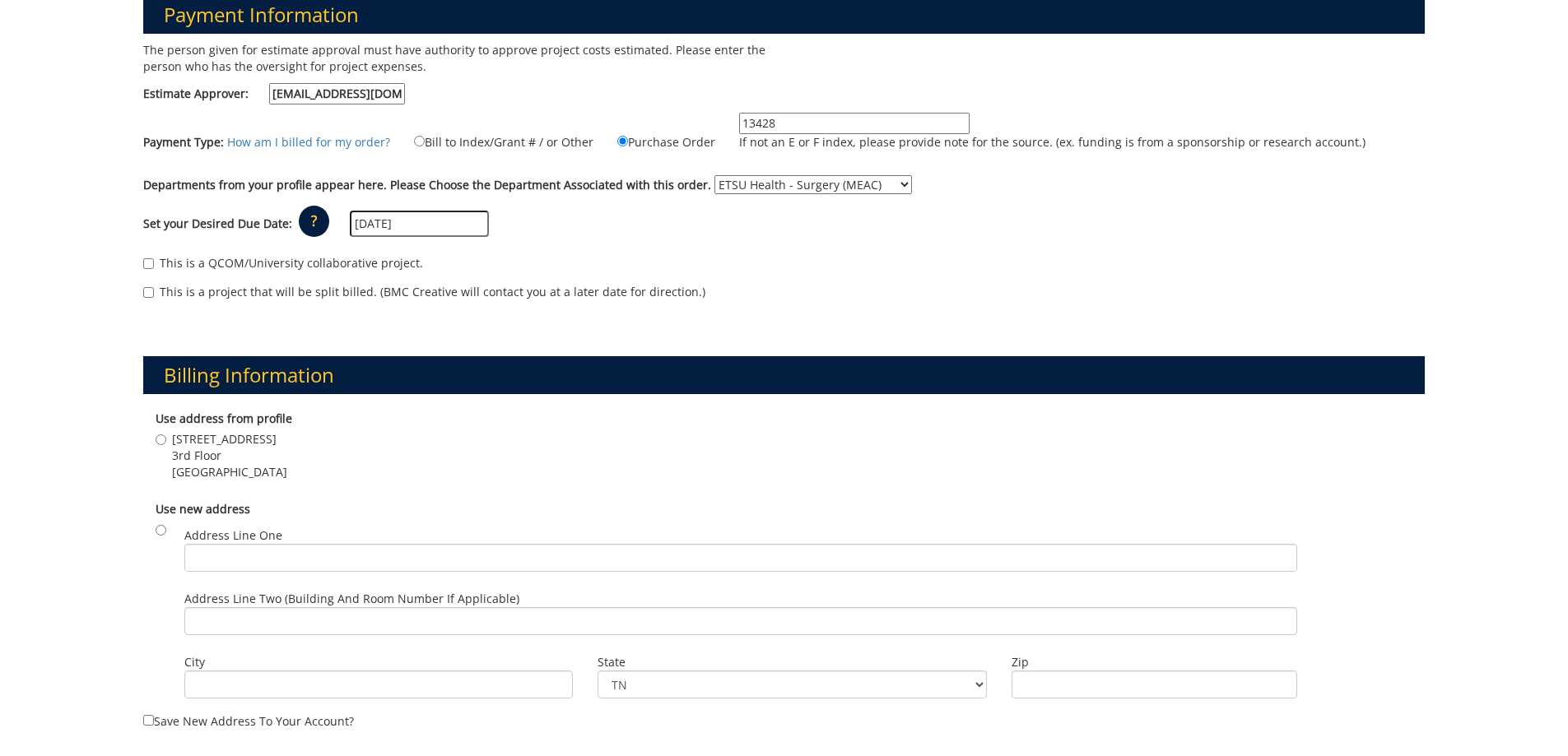
scroll to position [247, 0]
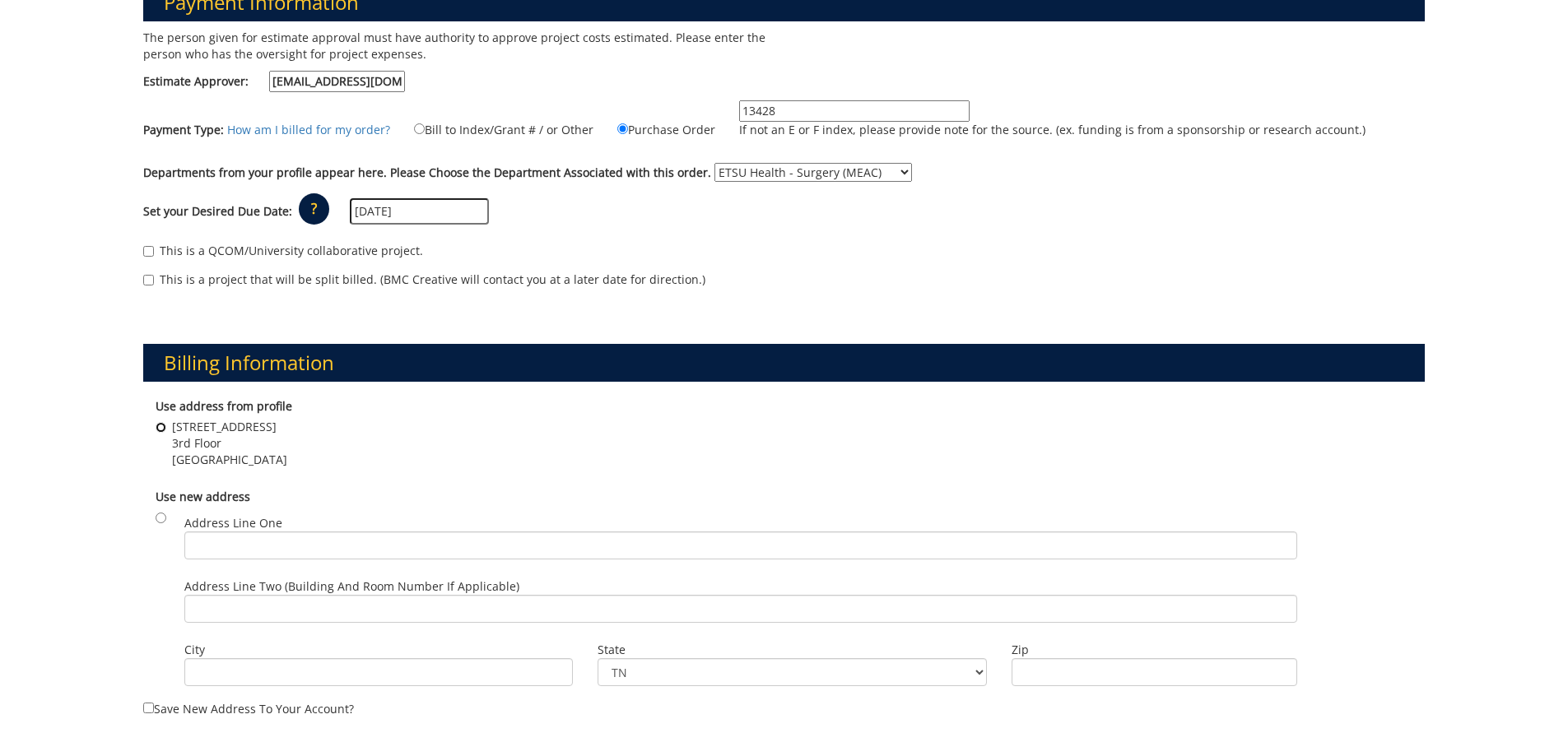
drag, startPoint x: 156, startPoint y: 425, endPoint x: 421, endPoint y: 454, distance: 266.6
click at [168, 425] on label "325 N. State of Franklin Road 3rd Floor Johnson City , TN 37604" at bounding box center [221, 443] width 132 height 50
click at [166, 425] on input "325 N. State of Franklin Road 3rd Floor Johnson City , TN 37604" at bounding box center [161, 427] width 10 height 10
radio input "true"
click at [519, 447] on div "325 N. State of Franklin Road 3rd Floor Johnson City , TN 37604" at bounding box center [784, 445] width 1258 height 53
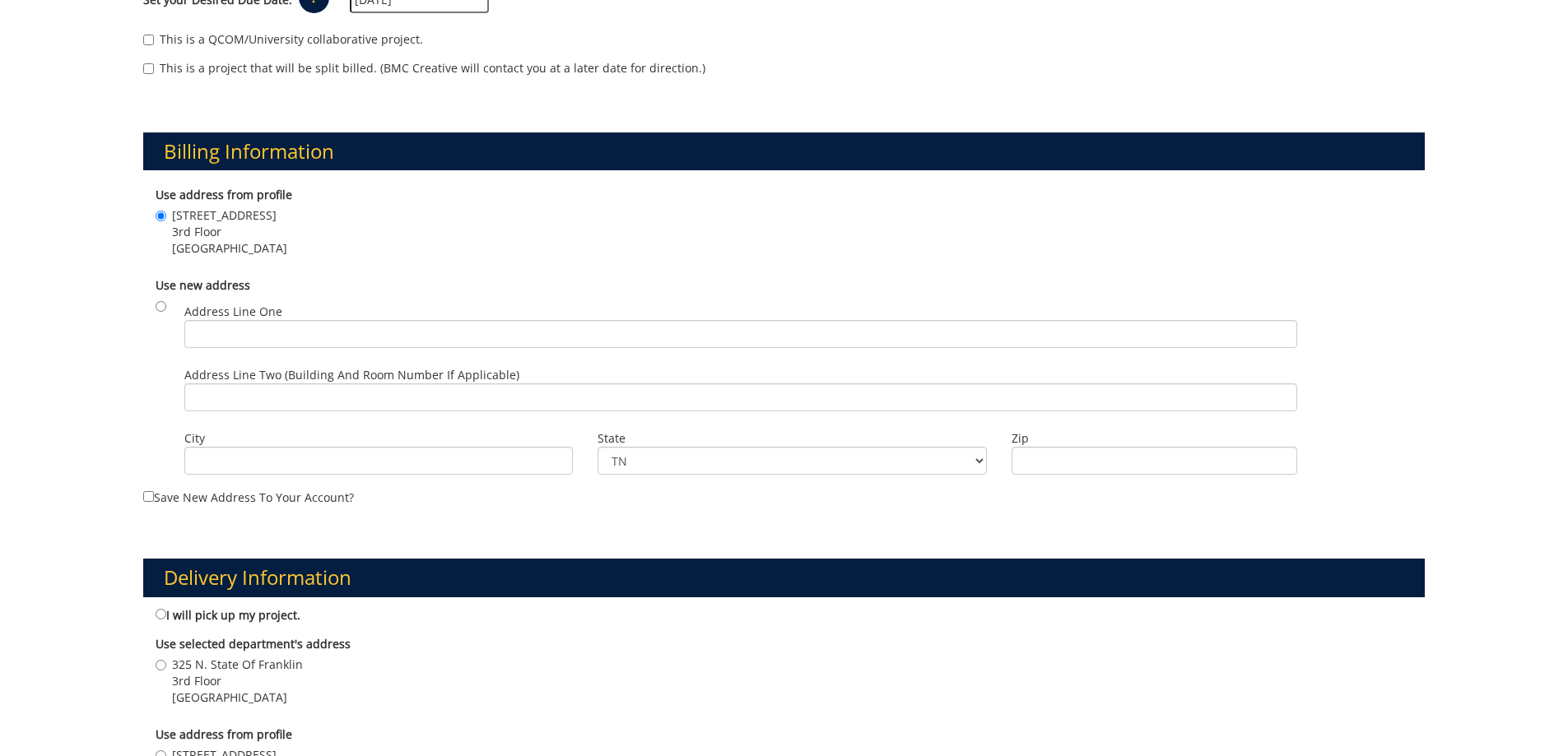
scroll to position [658, 0]
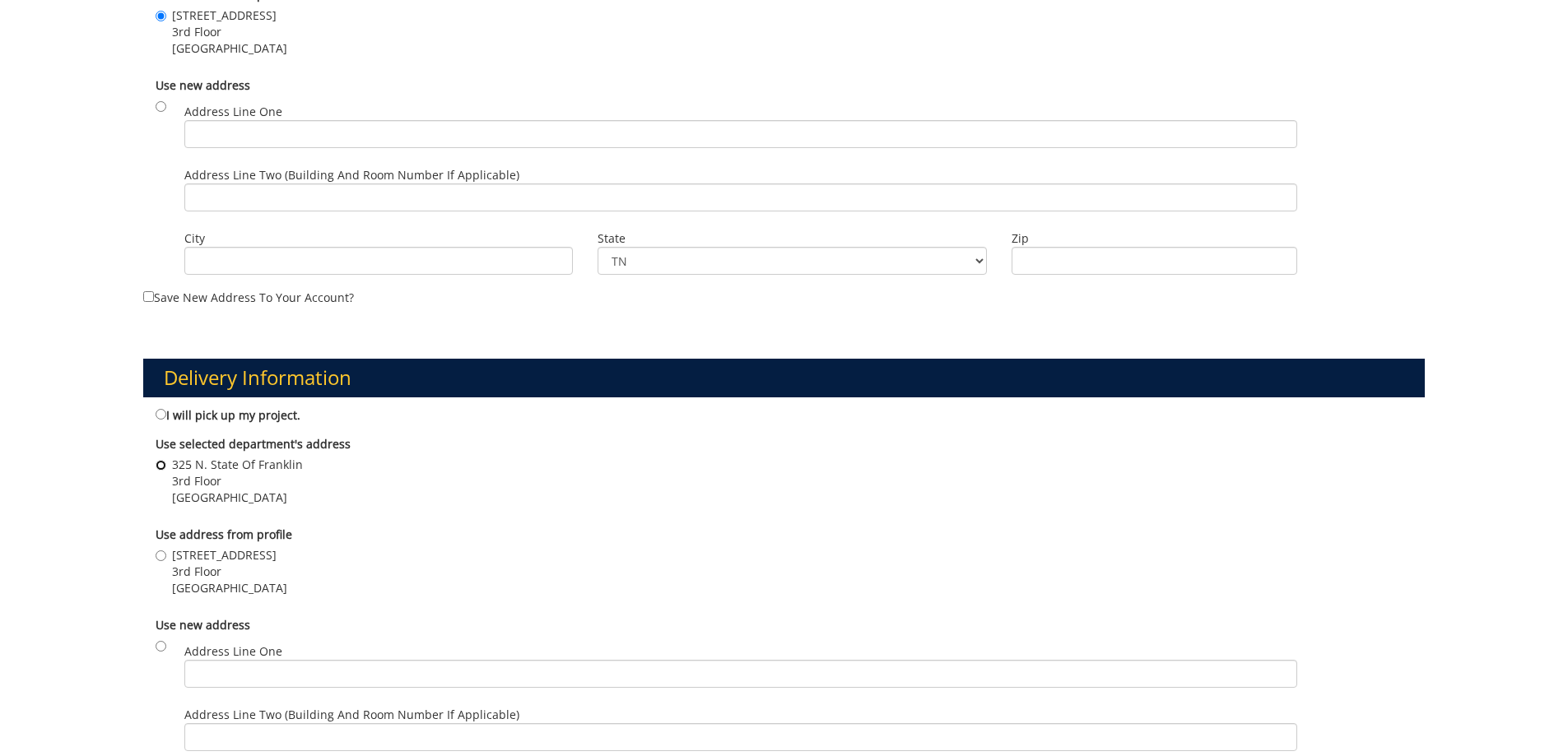
click at [155, 460] on input "325 N. State Of Franklin 3rd Floor JOHNSON CITY , TN 37604" at bounding box center [161, 465] width 10 height 10
radio input "true"
click at [640, 490] on div "325 N. State Of Franklin 3rd Floor JOHNSON CITY , TN 37604" at bounding box center [784, 483] width 1258 height 53
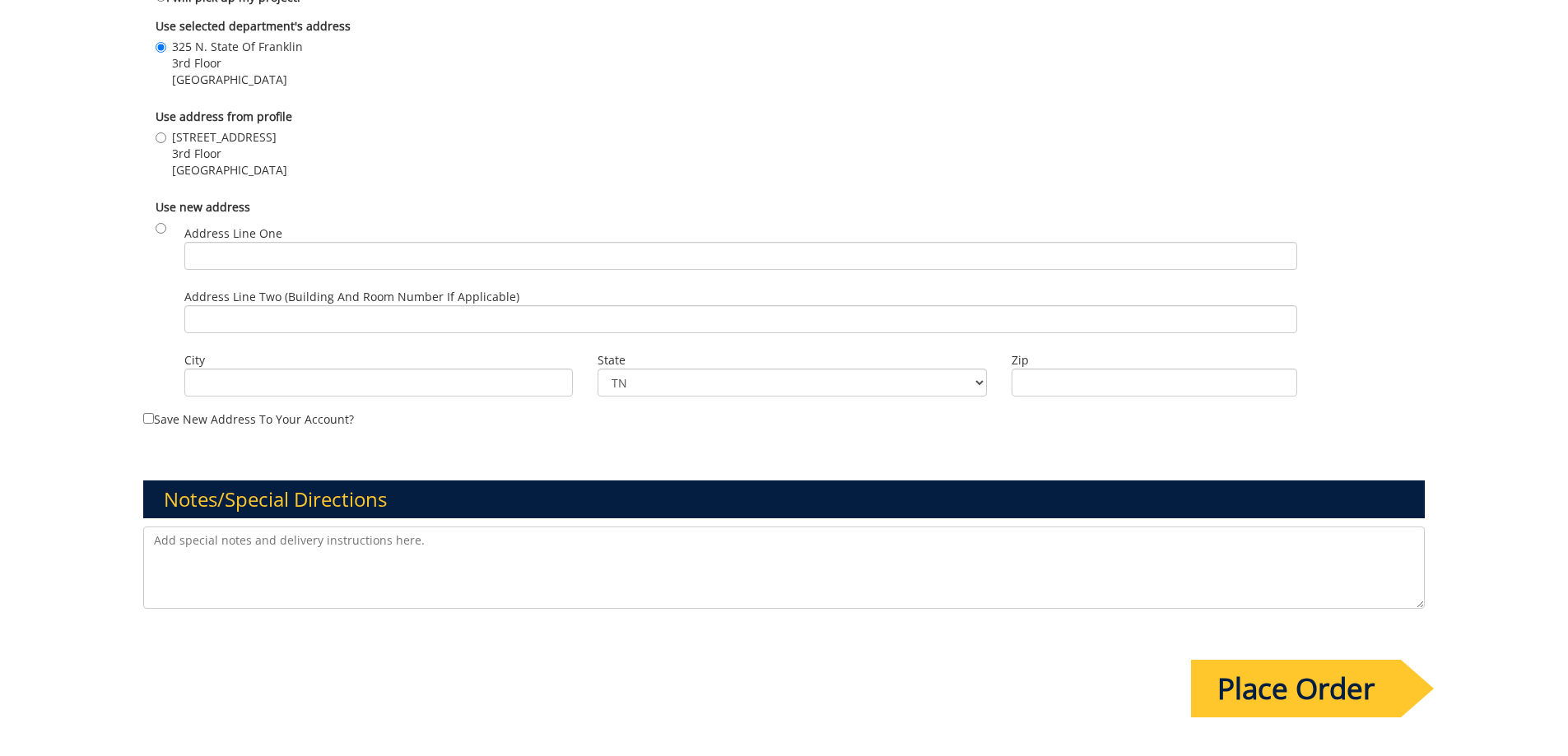
scroll to position [1234, 0]
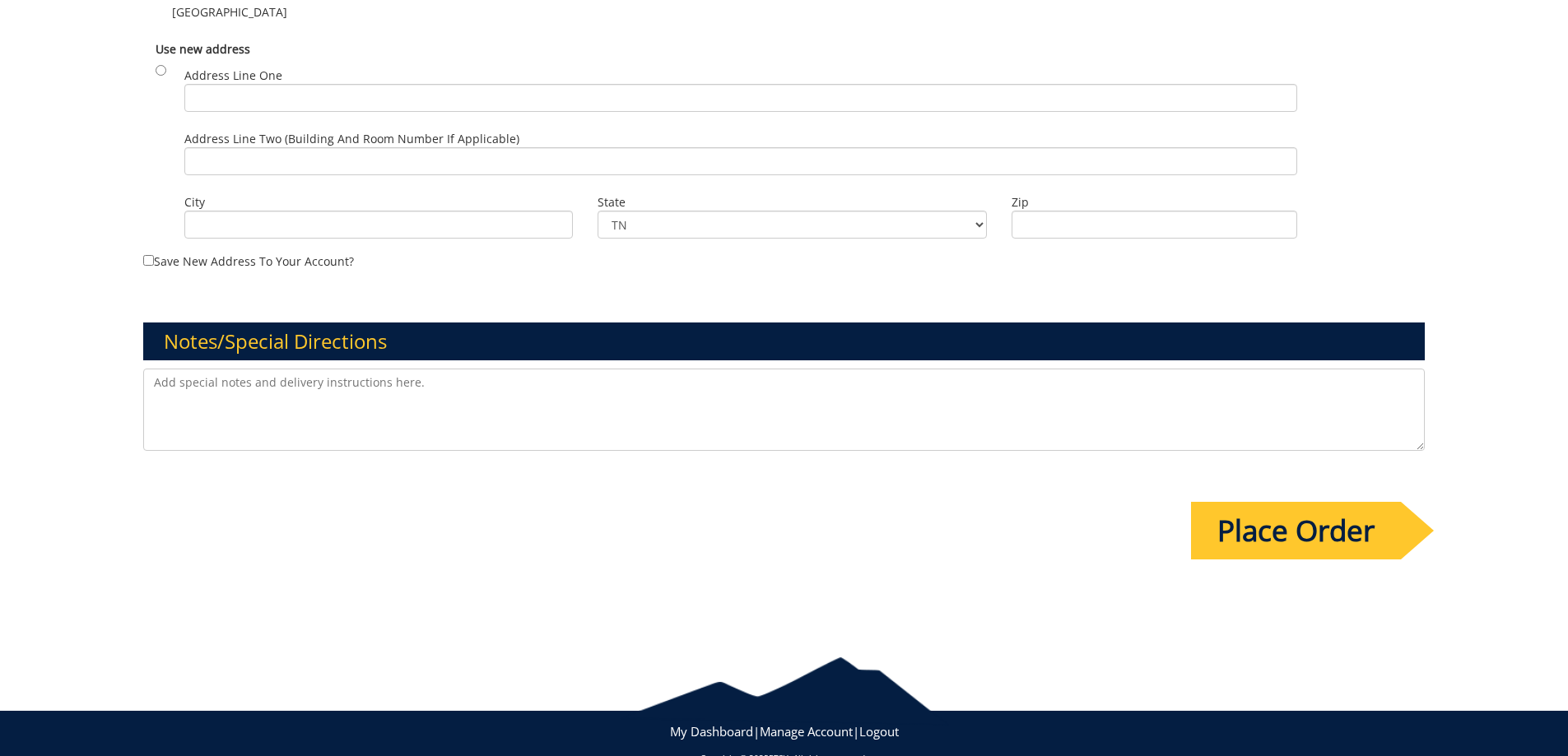
click at [1266, 522] on input "Place Order" at bounding box center [1295, 531] width 210 height 58
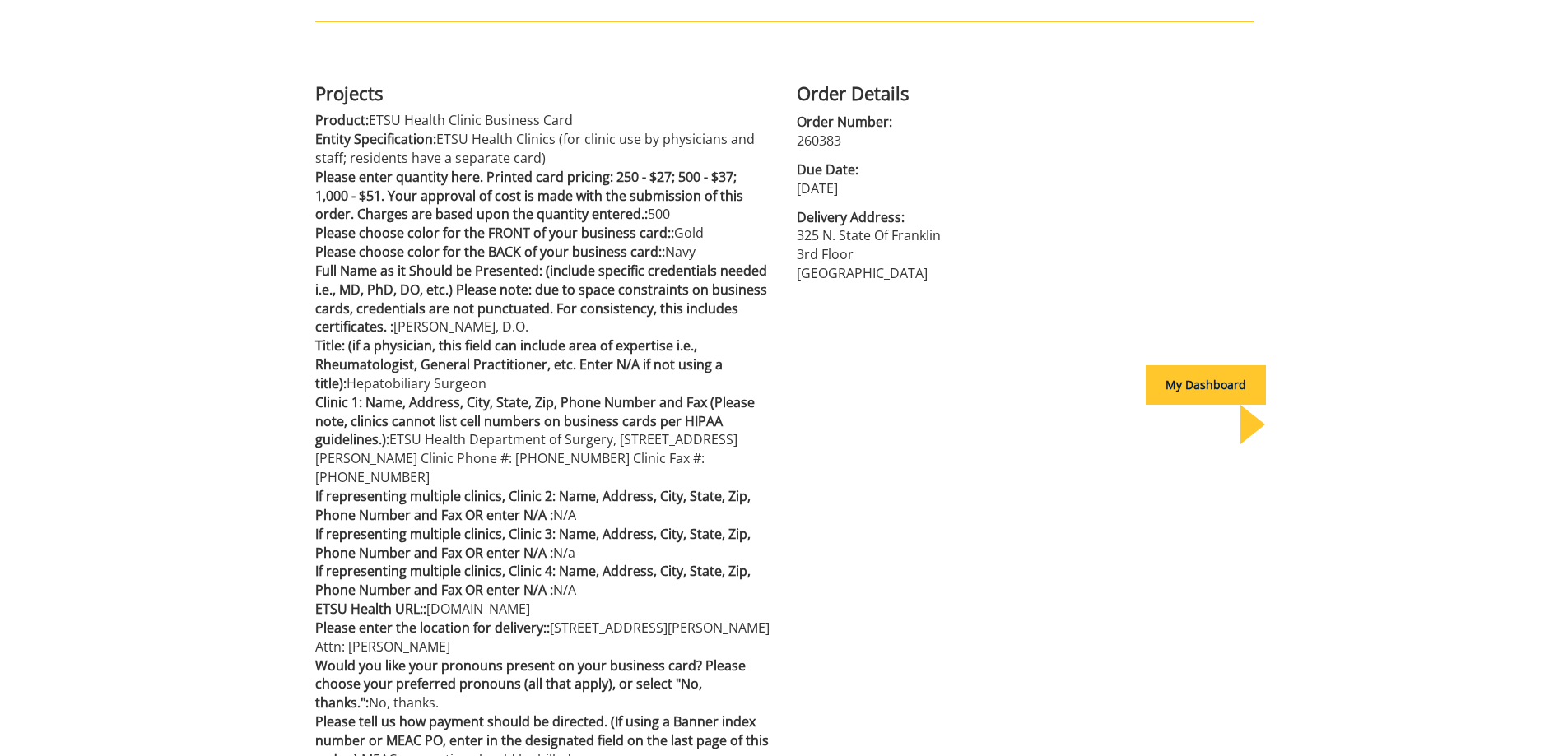
scroll to position [411, 0]
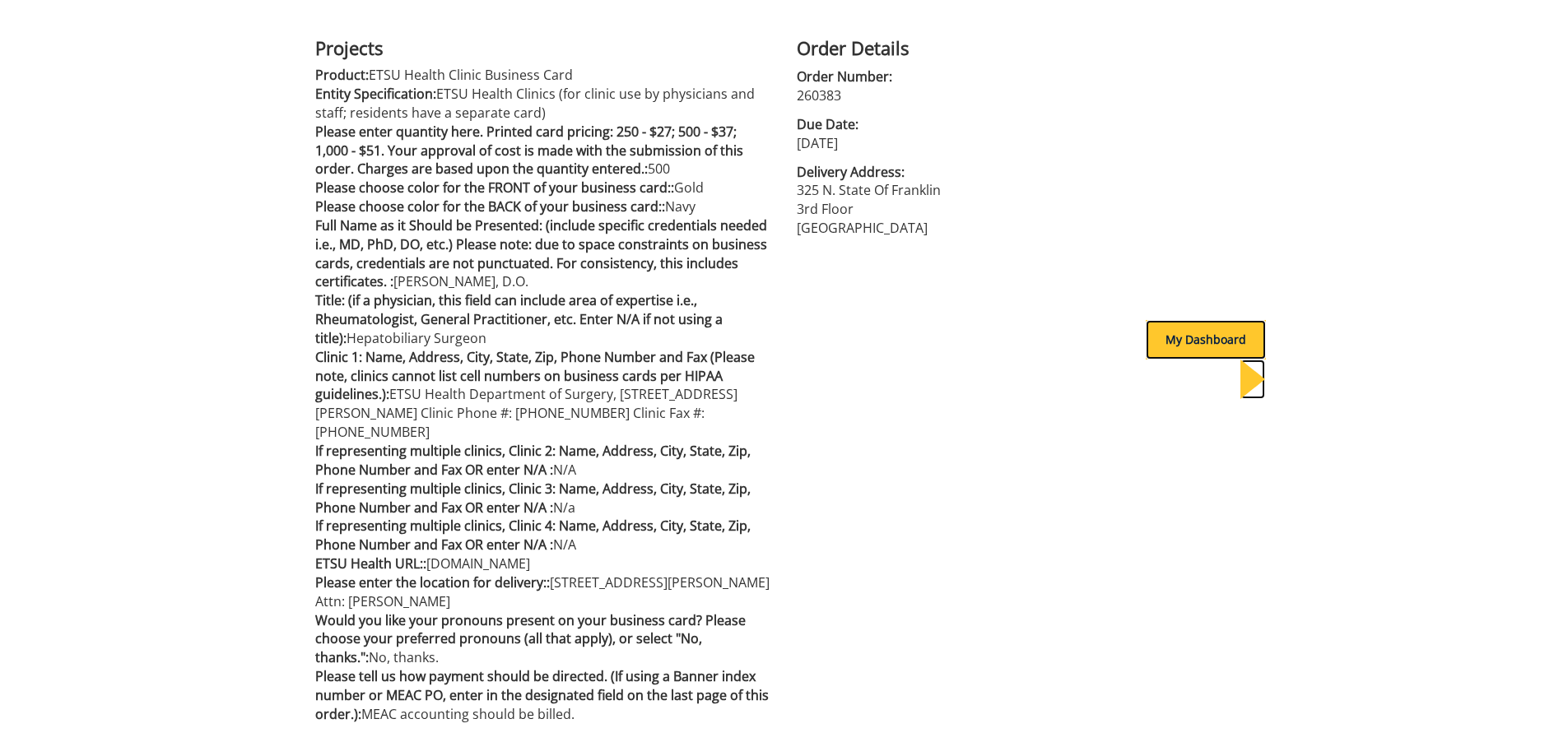
click at [1173, 336] on div "My Dashboard" at bounding box center [1205, 339] width 121 height 39
